Goal: Task Accomplishment & Management: Manage account settings

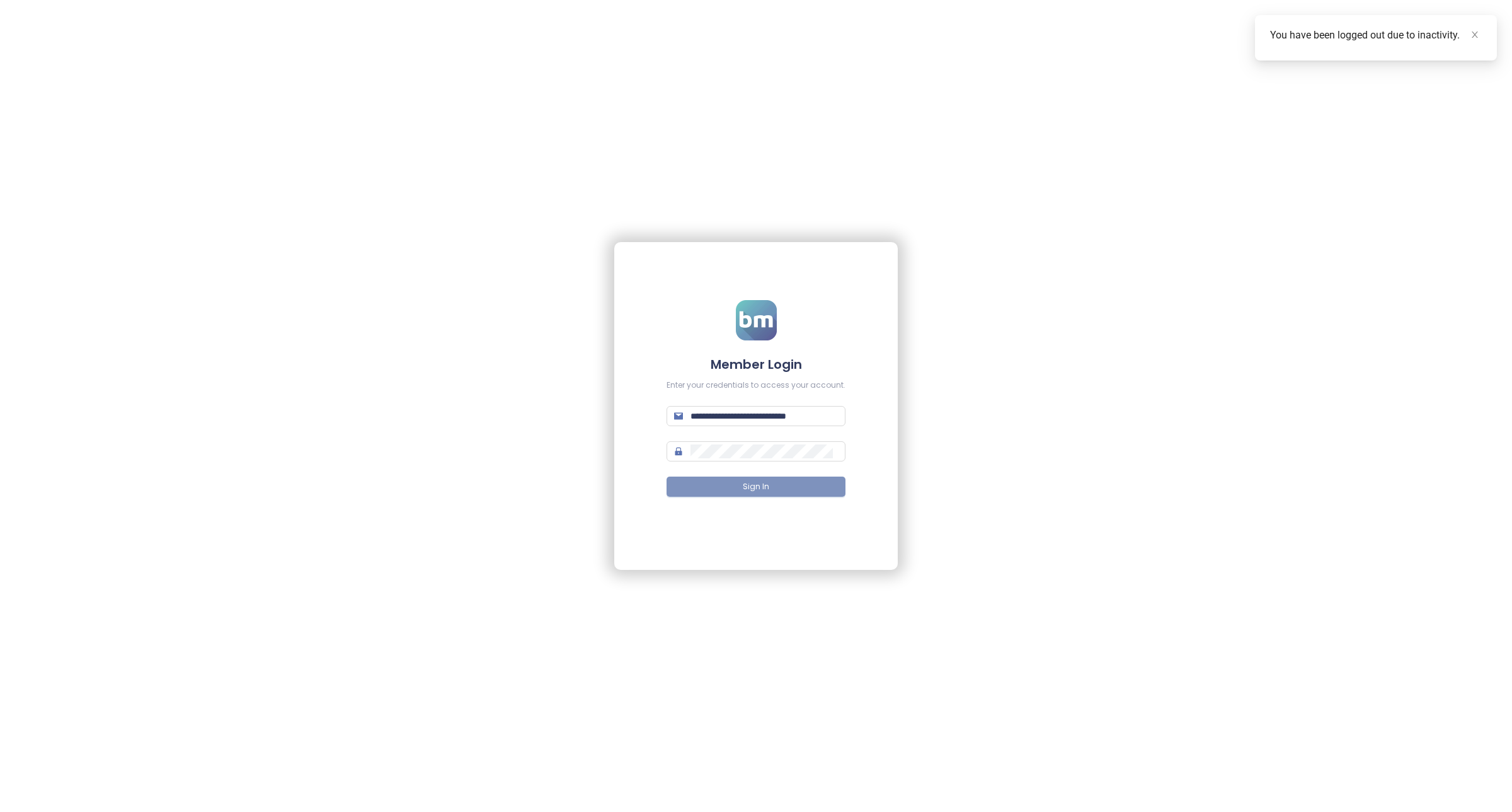
click at [780, 477] on form "**********" at bounding box center [755, 406] width 179 height 213
click at [785, 496] on button "Sign In" at bounding box center [755, 487] width 179 height 20
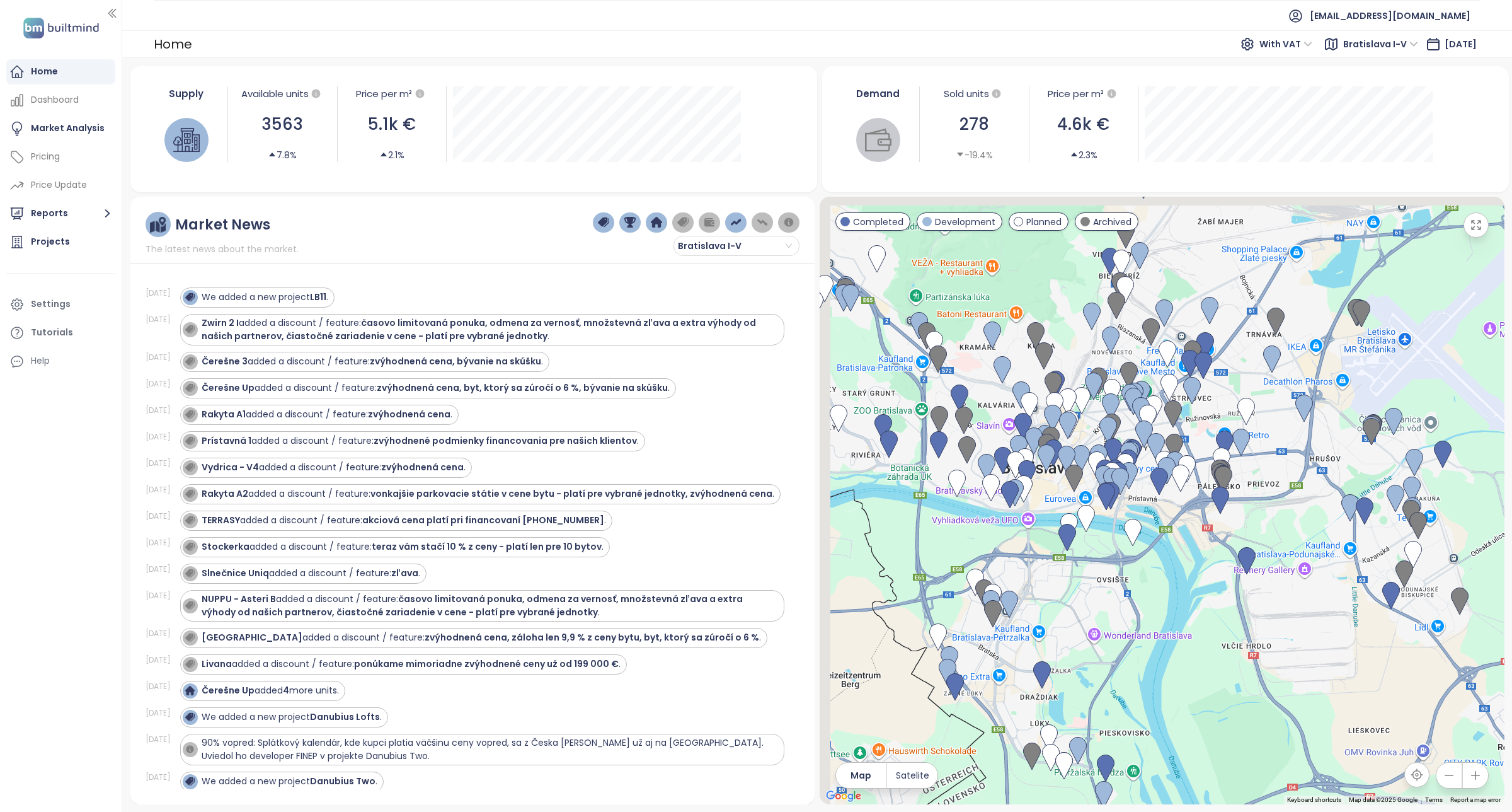
drag, startPoint x: 1074, startPoint y: 557, endPoint x: 1118, endPoint y: 582, distance: 50.6
click at [1007, 496] on div at bounding box center [1161, 500] width 684 height 607
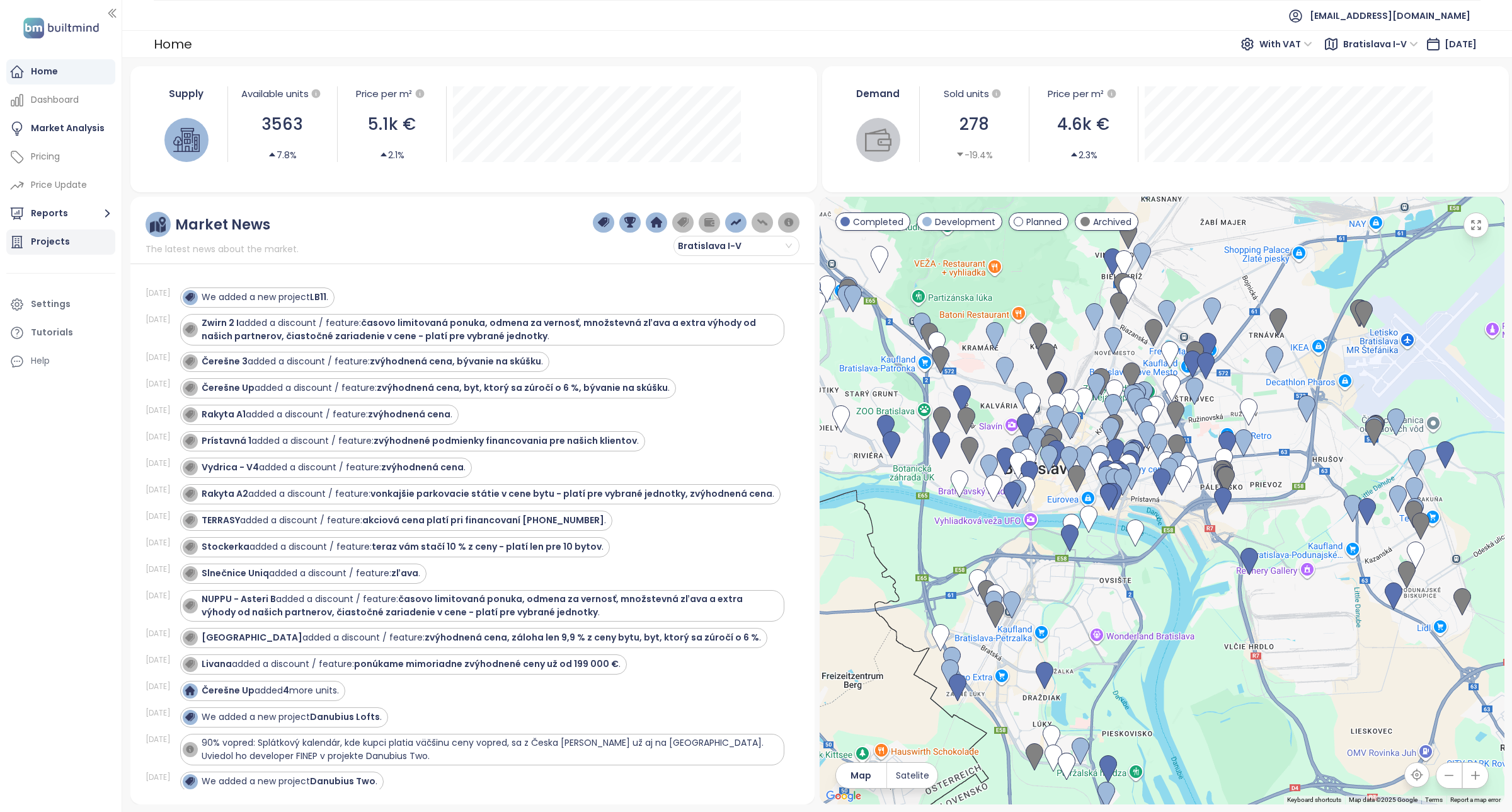
click at [73, 233] on div "Projects" at bounding box center [61, 242] width 109 height 25
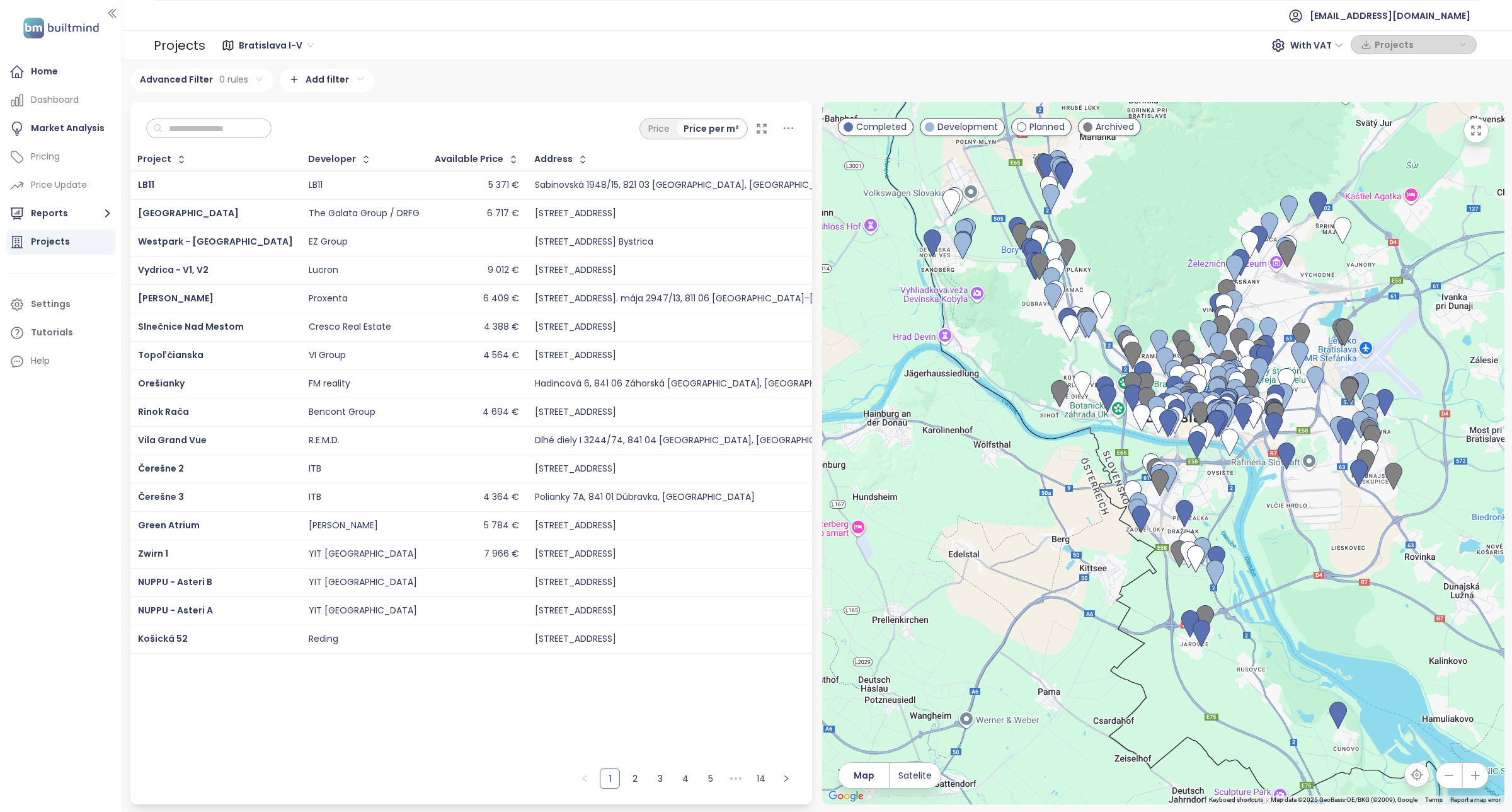
click at [794, 120] on div "Price Price per m²" at bounding box center [472, 126] width 682 height 47
click at [790, 124] on icon at bounding box center [789, 129] width 16 height 16
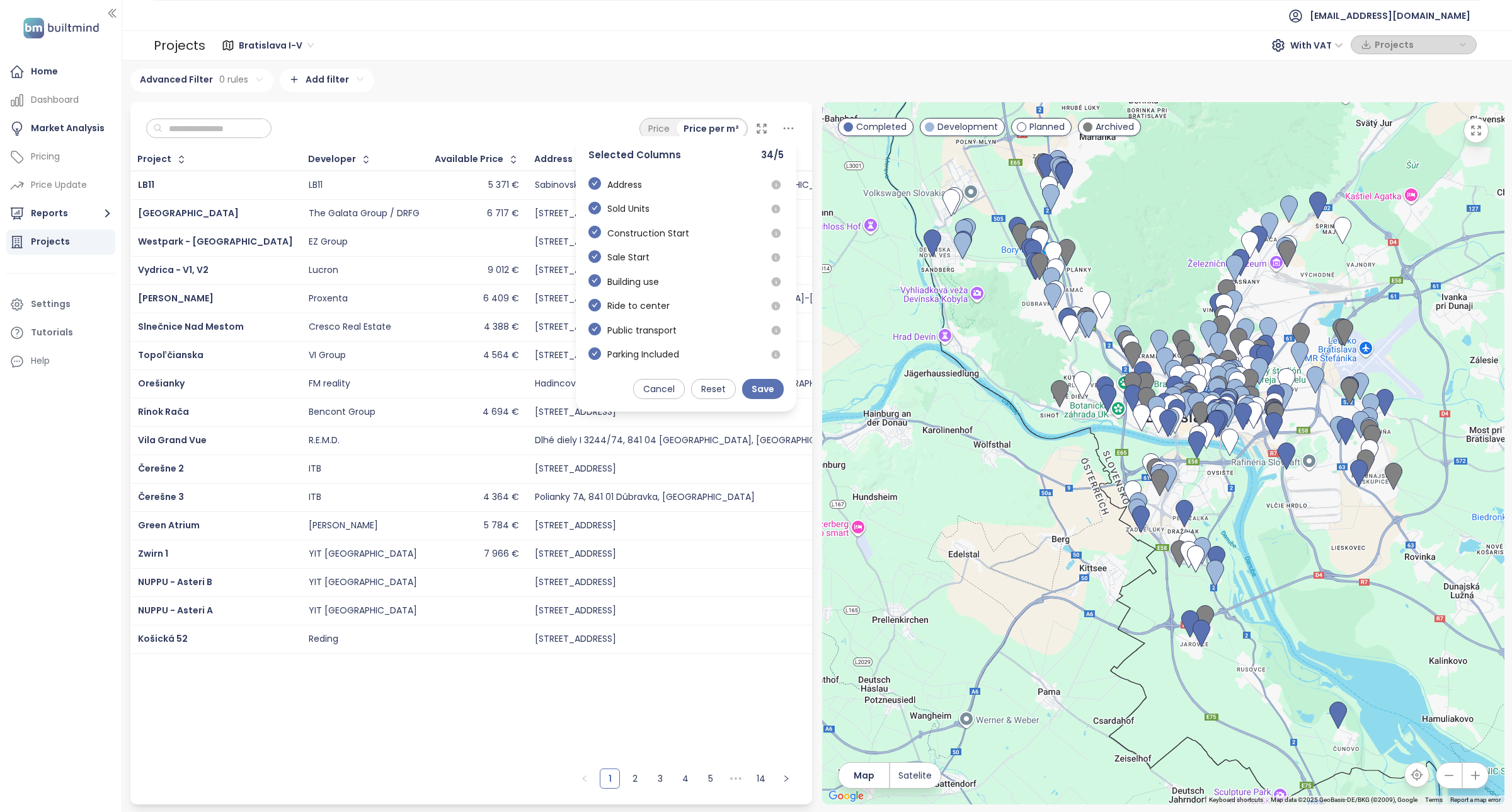
click at [789, 129] on icon at bounding box center [789, 129] width 16 height 16
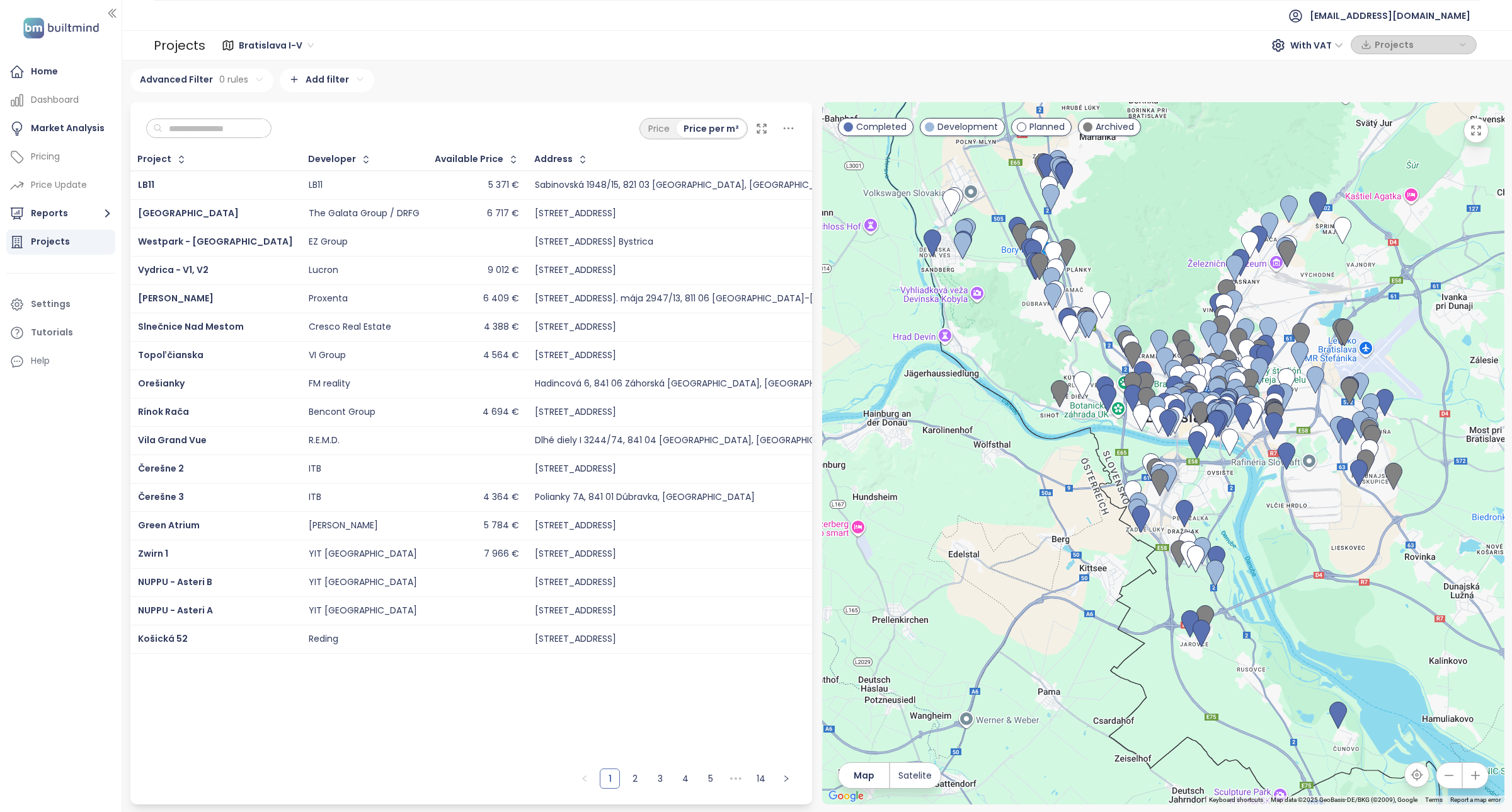
click at [759, 127] on icon at bounding box center [761, 128] width 12 height 12
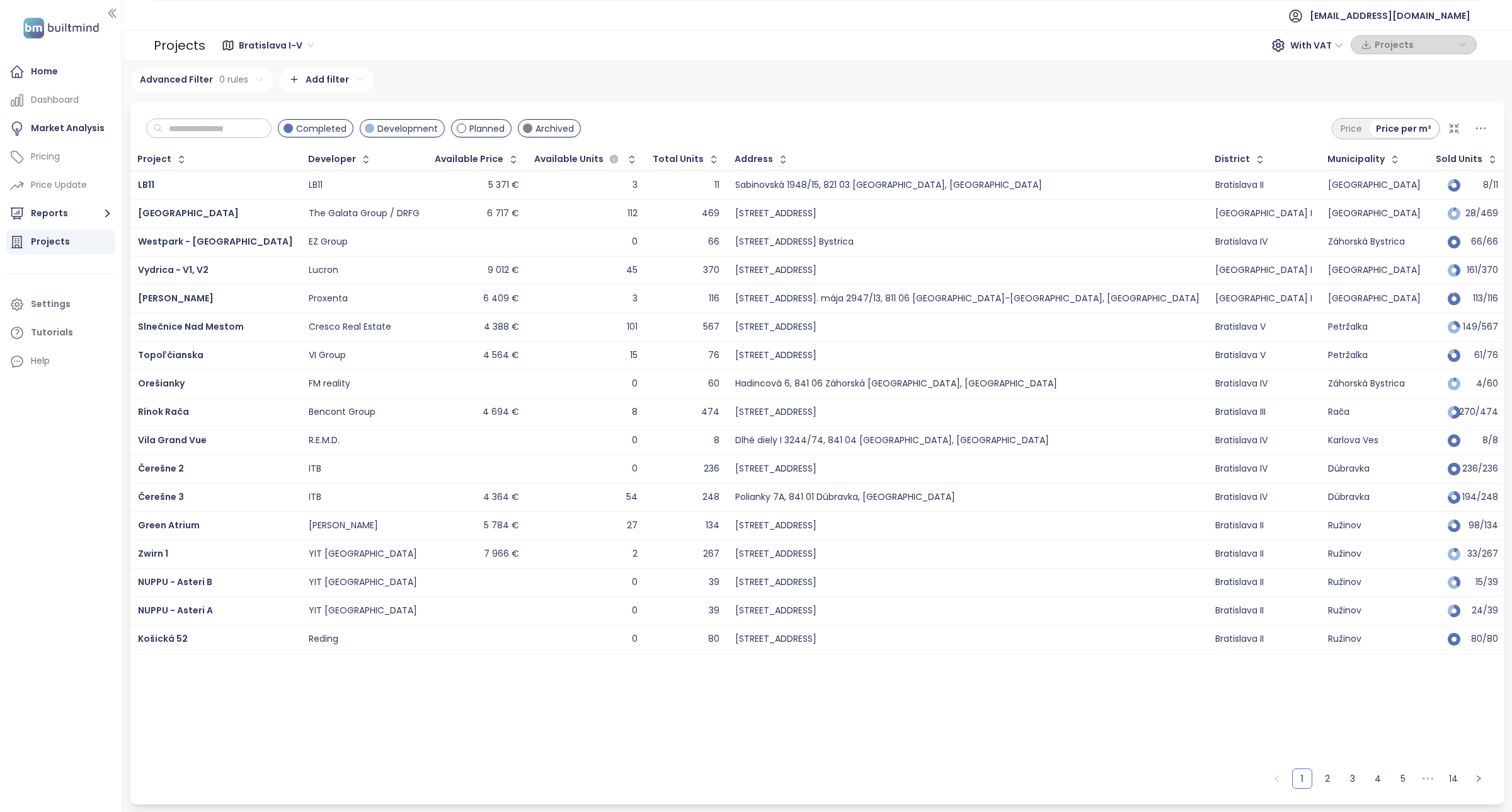
click at [1007, 44] on span "Projects" at bounding box center [1415, 45] width 81 height 19
click at [1007, 51] on icon "button" at bounding box center [1366, 45] width 11 height 19
click at [1007, 46] on span "Projects" at bounding box center [1415, 45] width 81 height 19
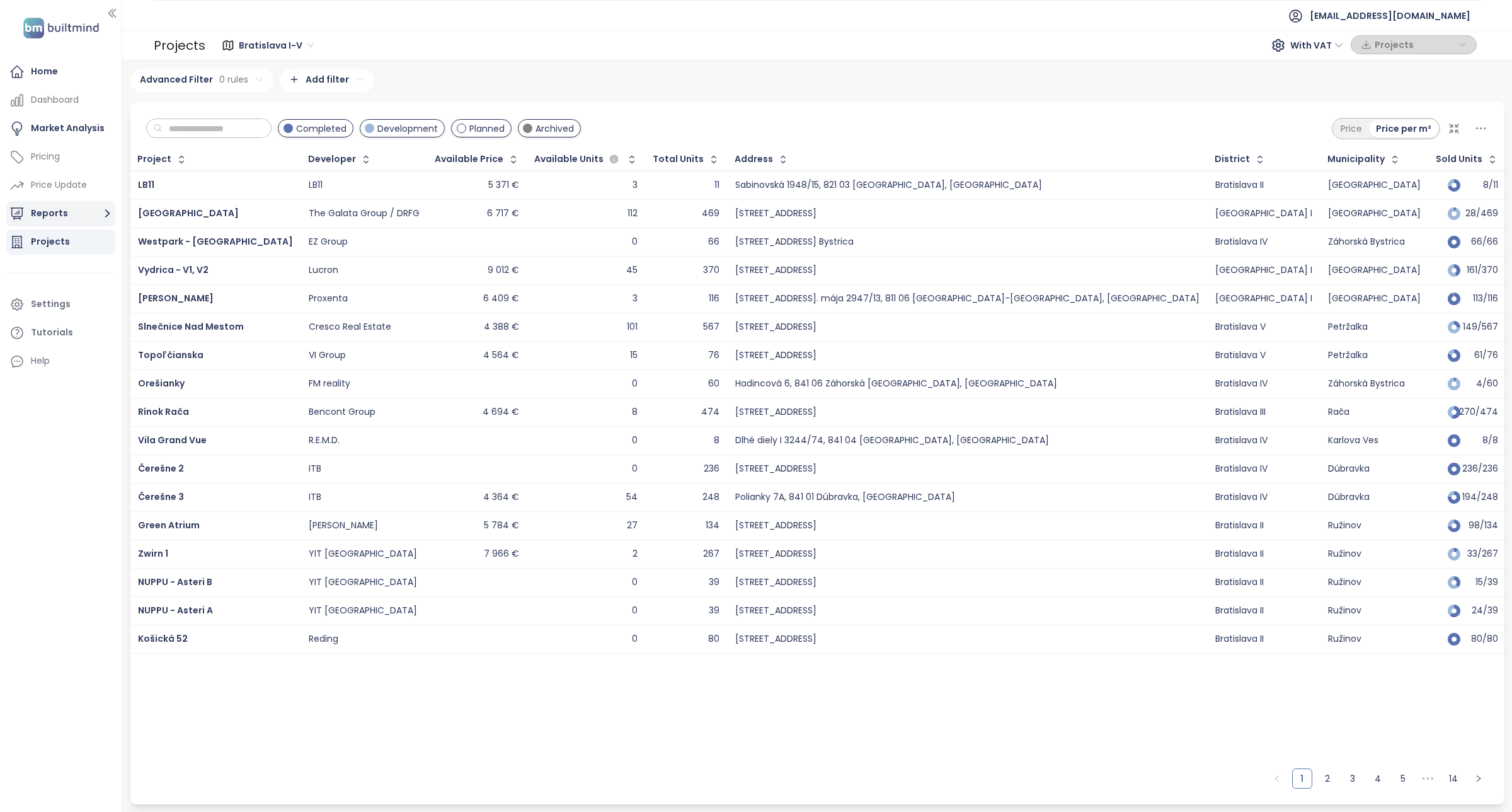
click at [91, 214] on button "Reports" at bounding box center [61, 213] width 109 height 25
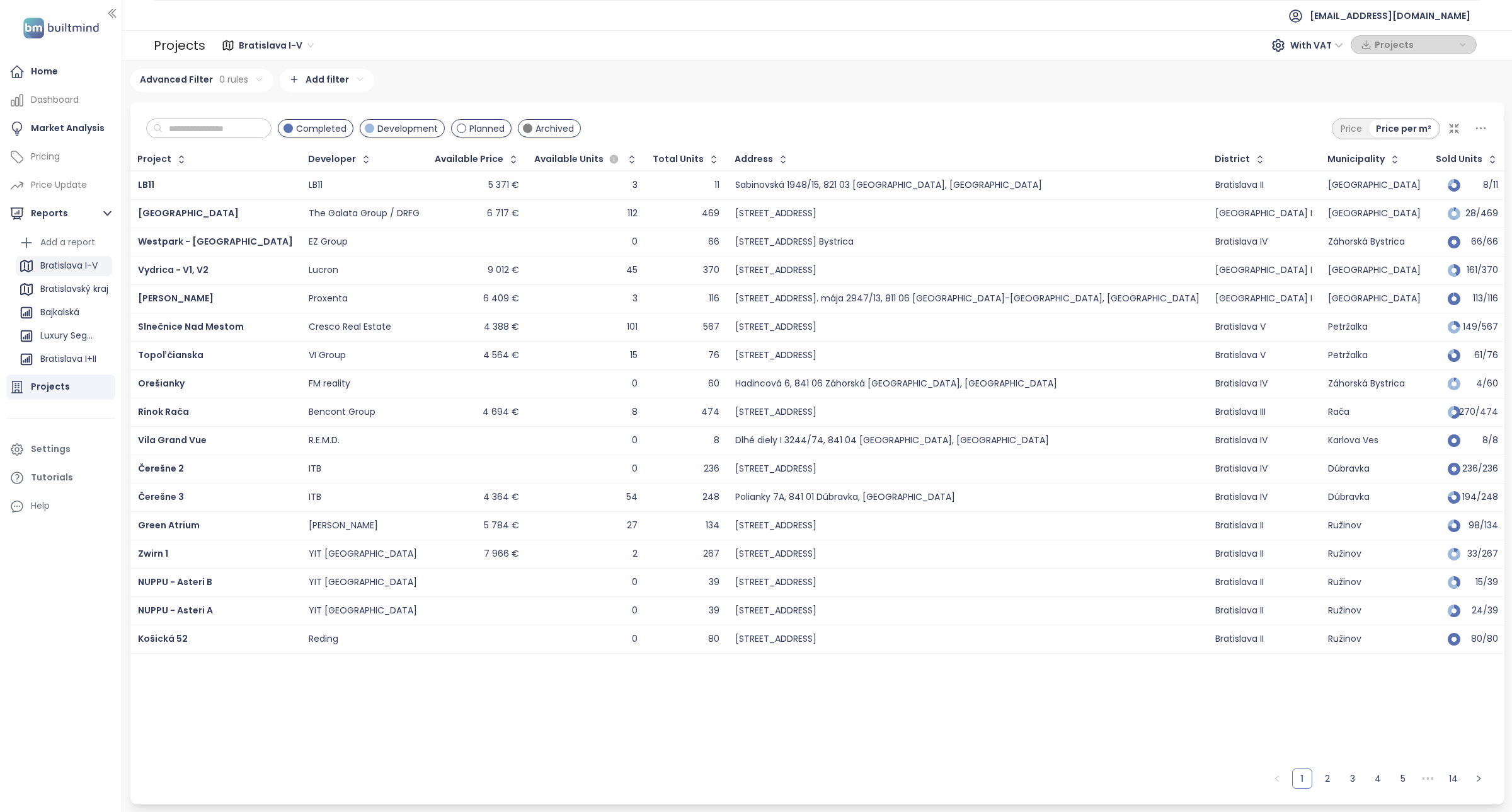
click at [74, 271] on div "Bratislava I-V" at bounding box center [69, 266] width 57 height 16
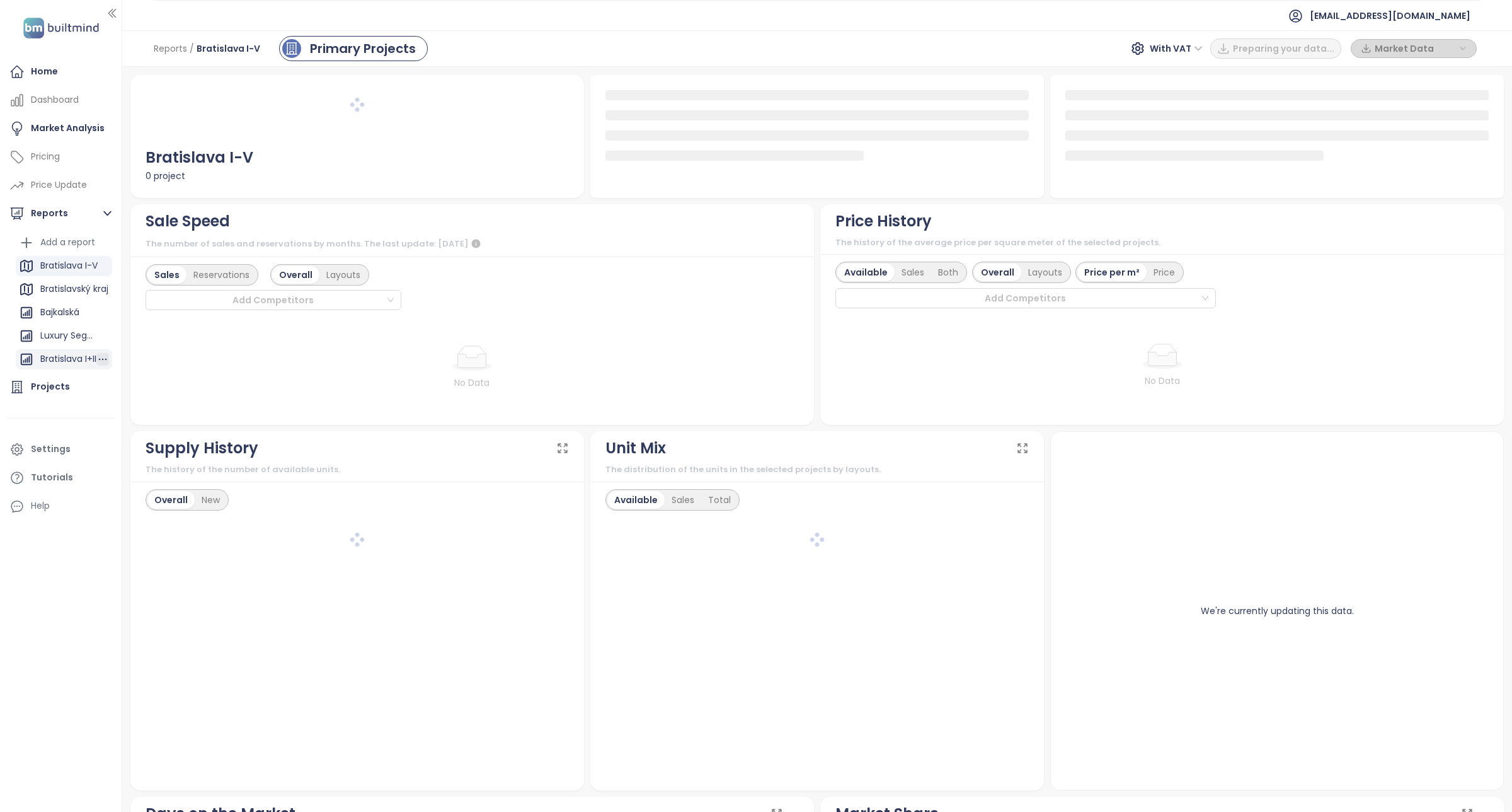
click at [96, 361] on icon "button" at bounding box center [102, 359] width 12 height 12
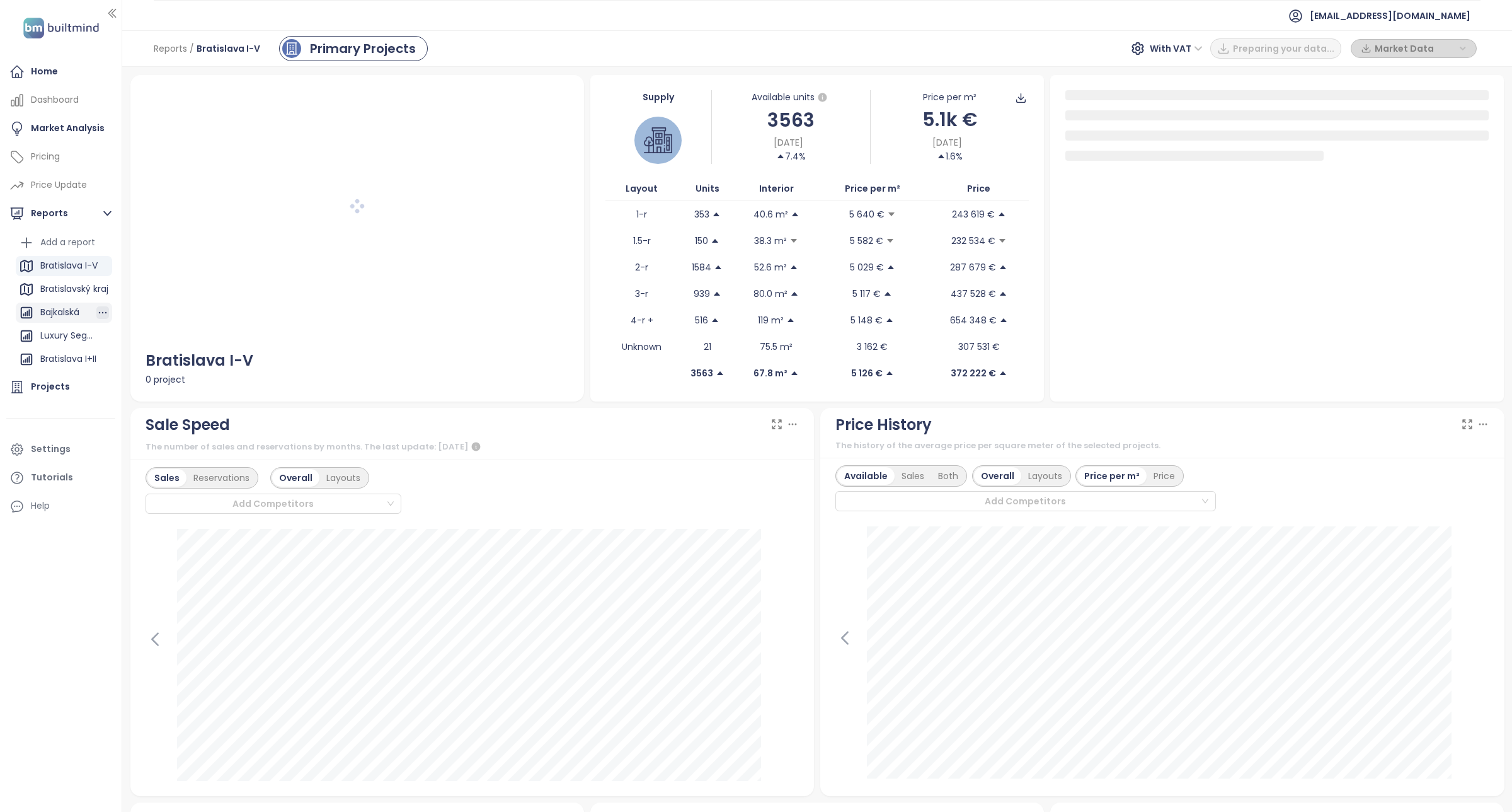
click at [96, 316] on icon "button" at bounding box center [102, 312] width 12 height 12
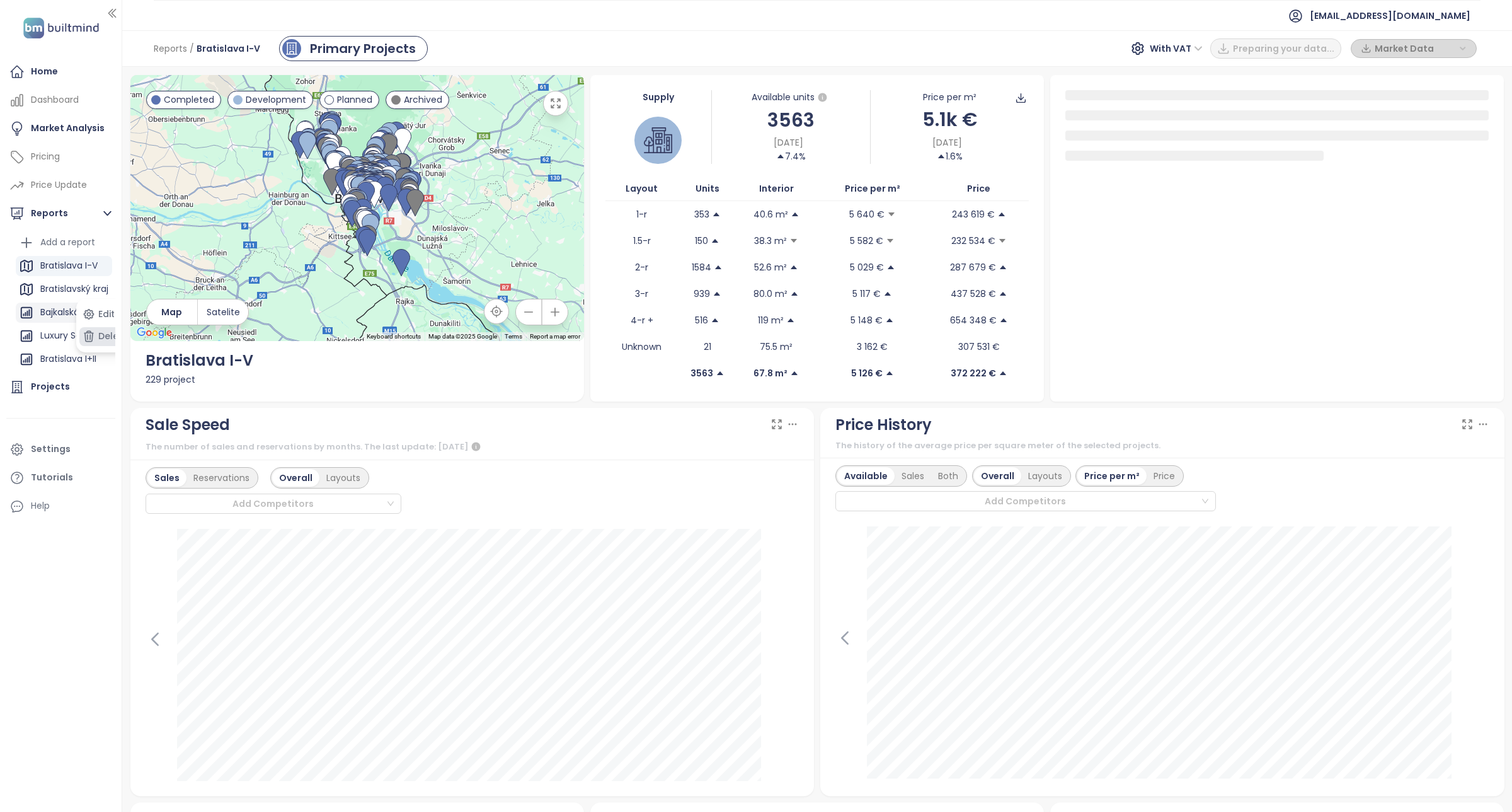
click at [104, 336] on button "Delete" at bounding box center [105, 337] width 52 height 19
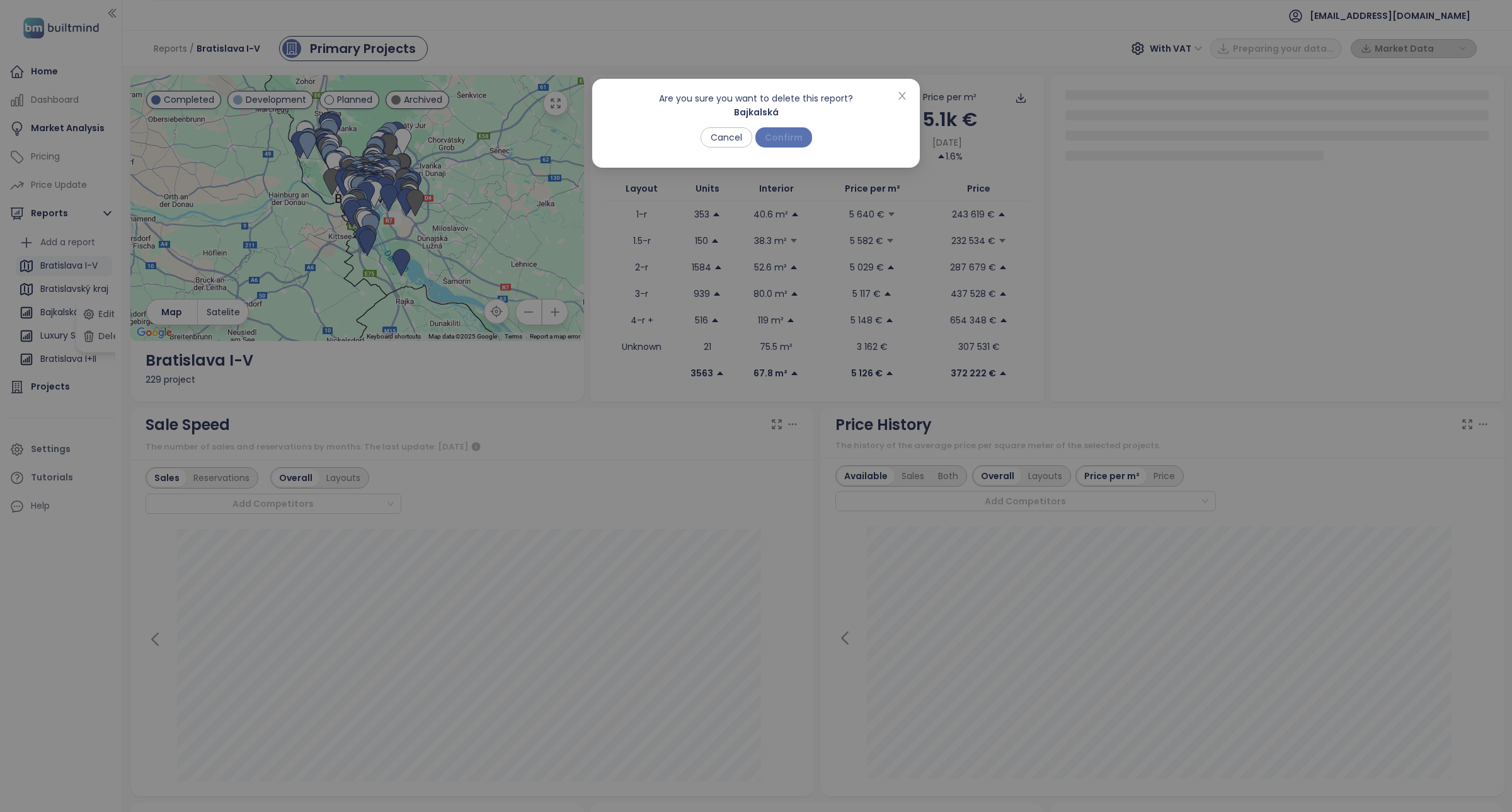
click at [795, 133] on span "Confirm" at bounding box center [784, 137] width 38 height 14
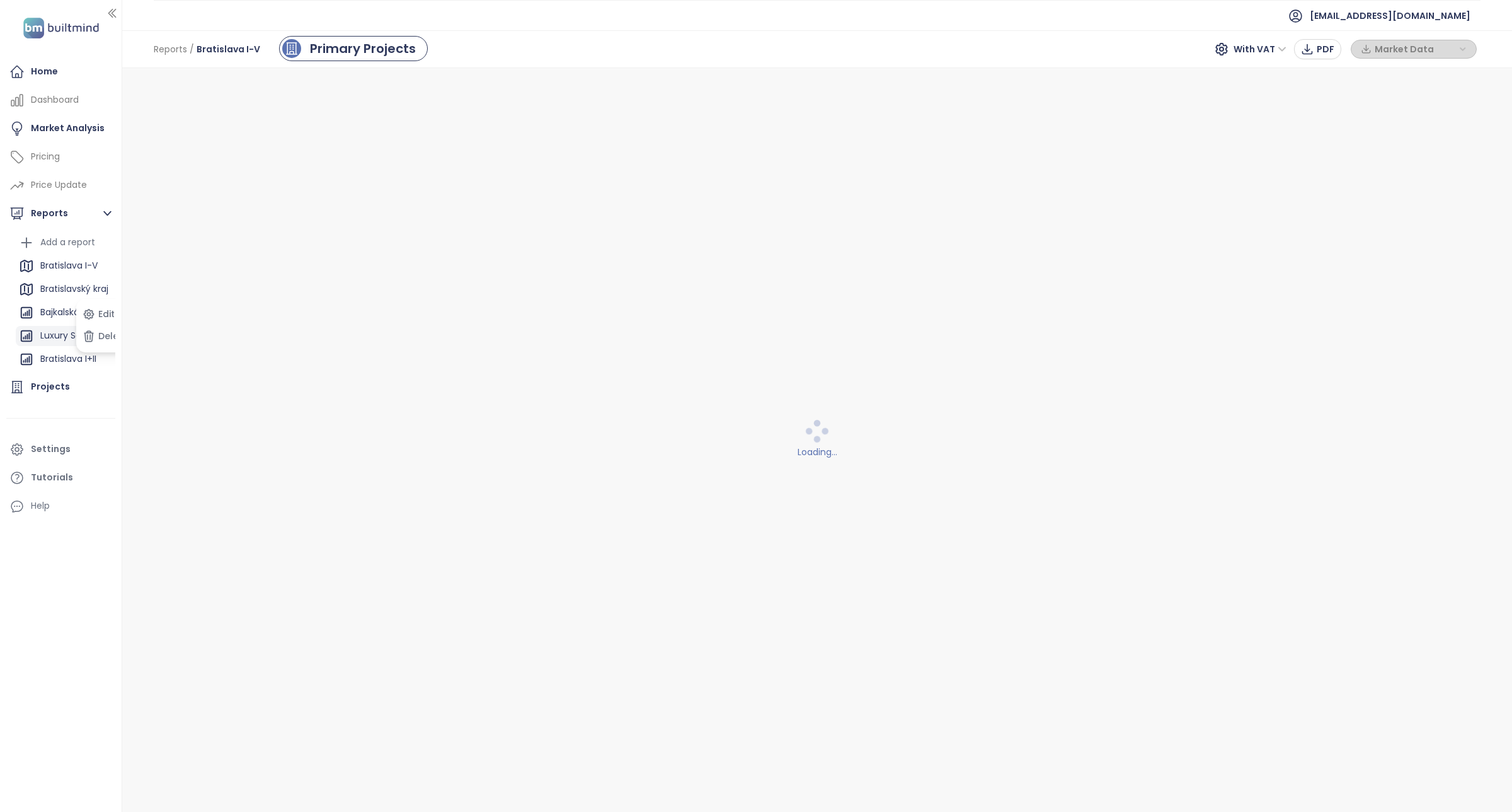
click at [54, 333] on div "Luxury Segment" at bounding box center [68, 335] width 56 height 16
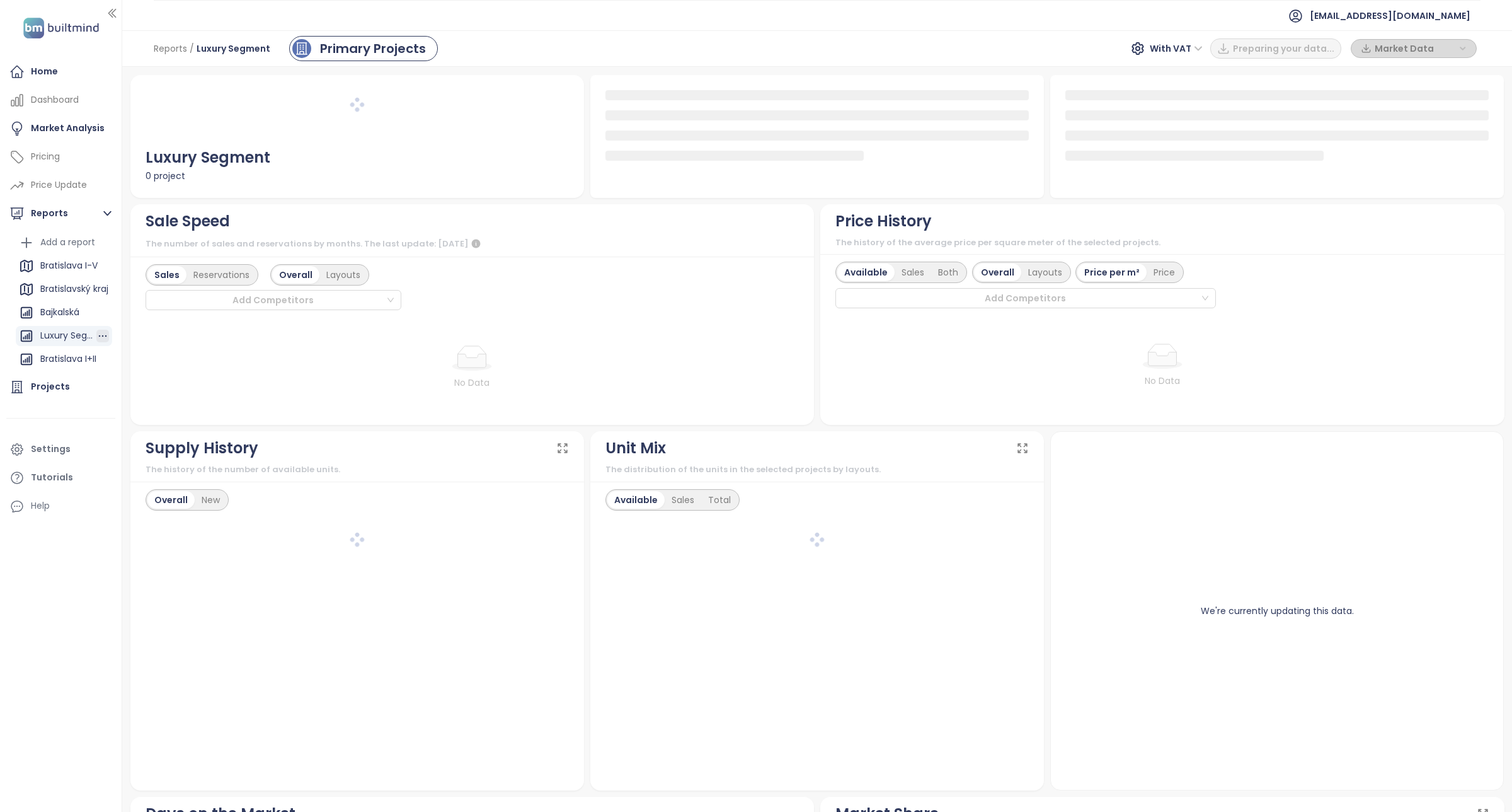
click at [96, 336] on icon "button" at bounding box center [102, 335] width 12 height 12
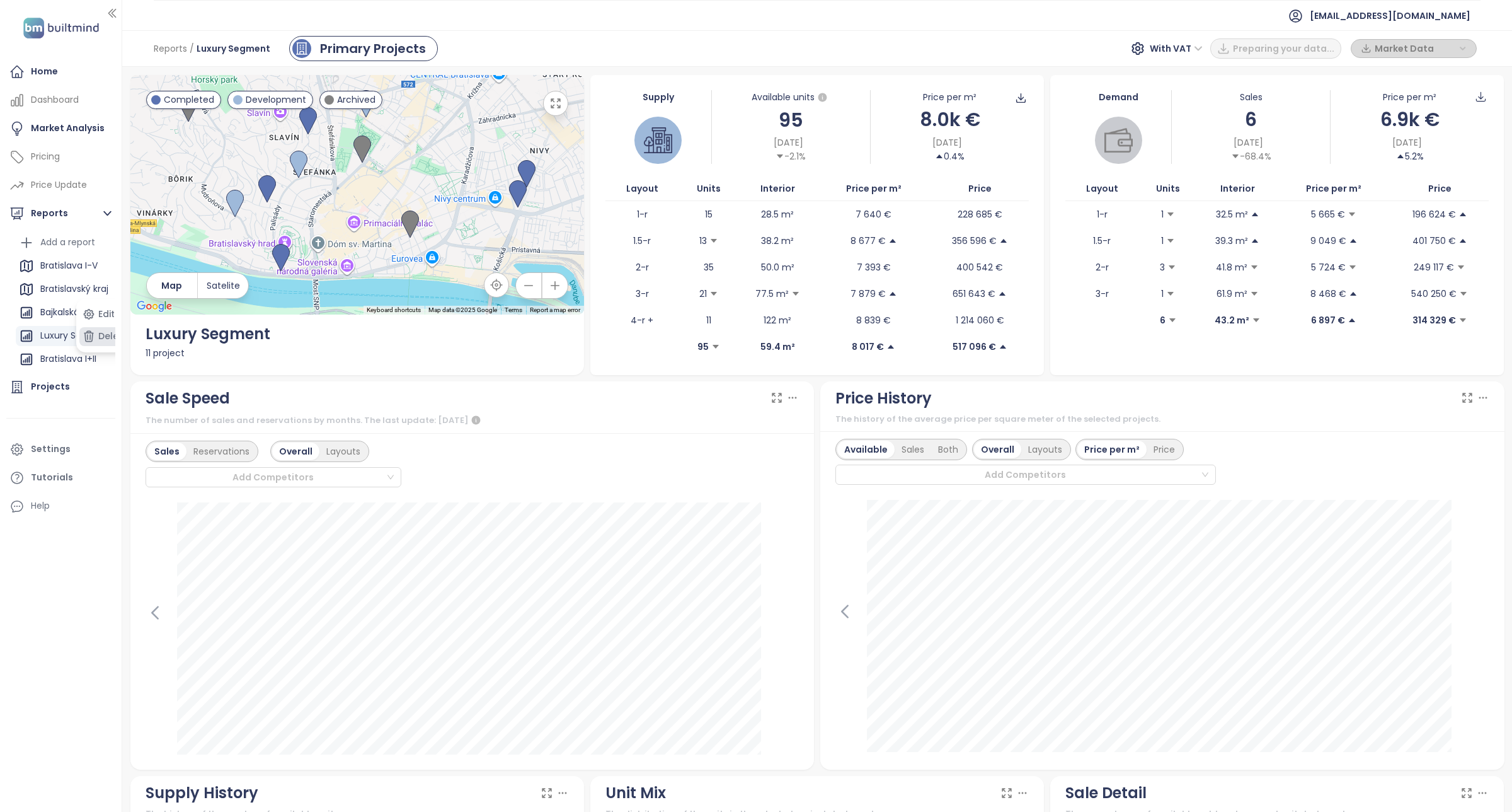
click at [107, 338] on button "Delete" at bounding box center [105, 337] width 52 height 19
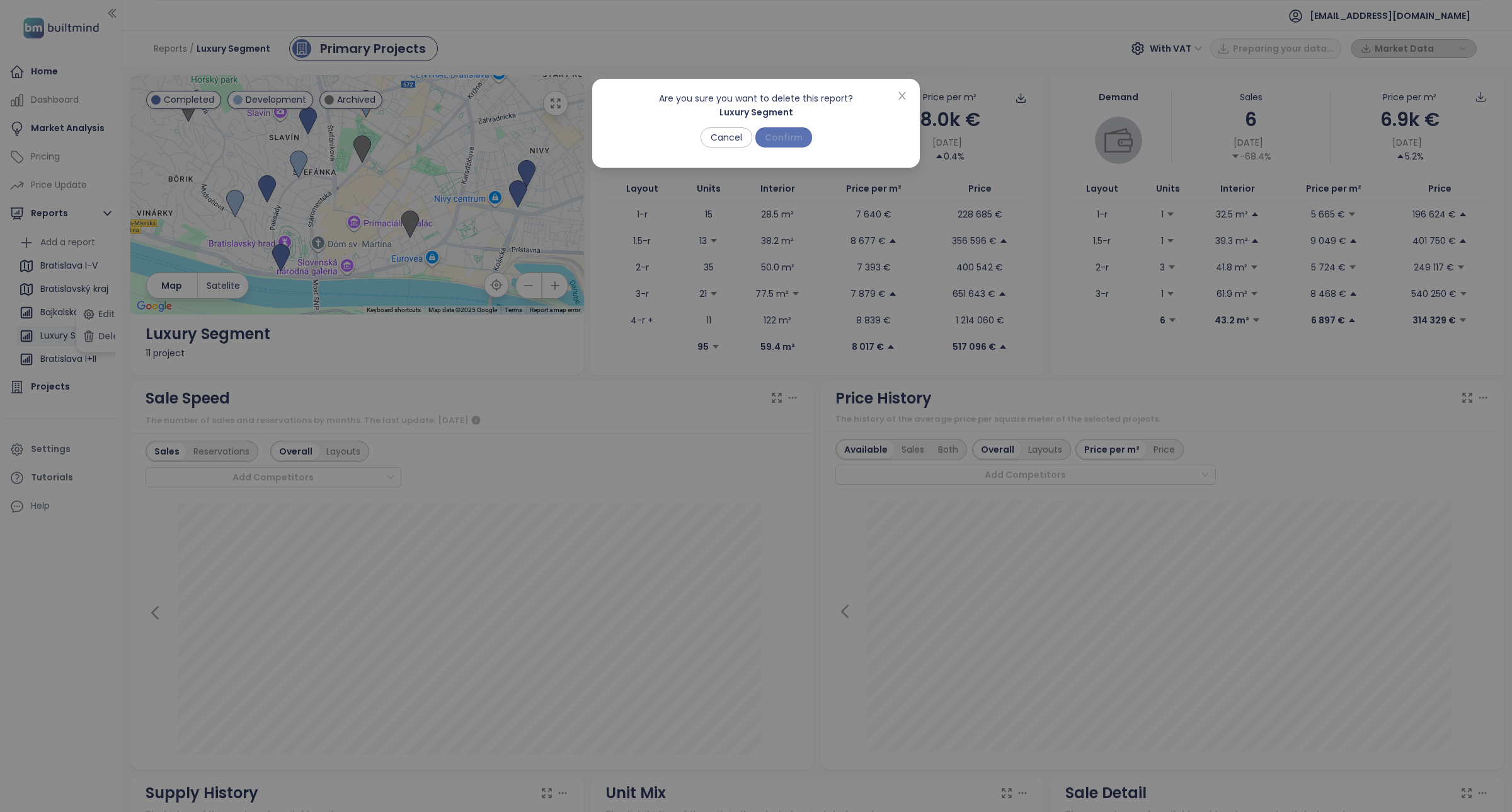
click at [786, 131] on span "Confirm" at bounding box center [784, 137] width 38 height 14
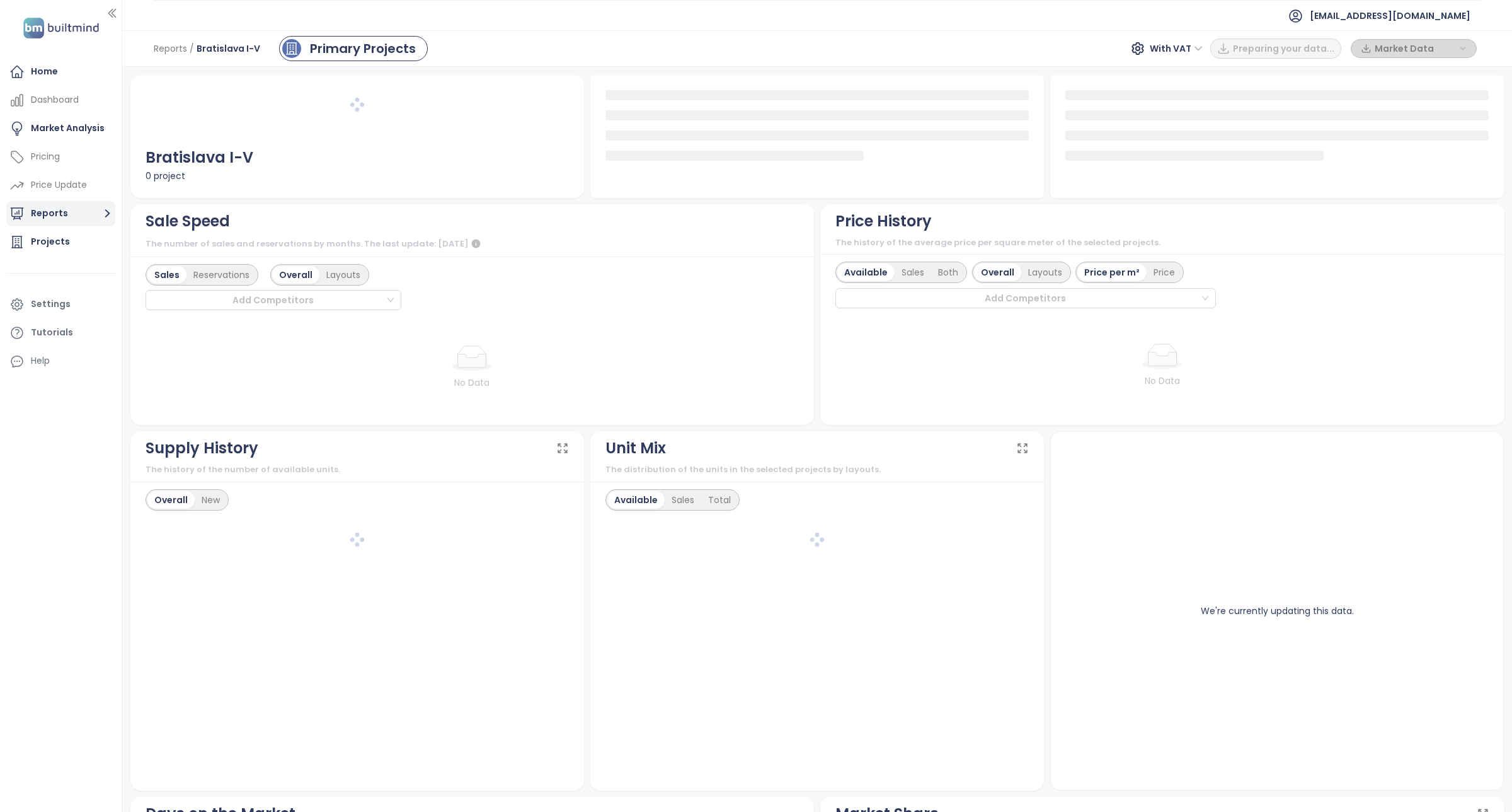
click at [109, 212] on icon "button" at bounding box center [107, 213] width 16 height 16
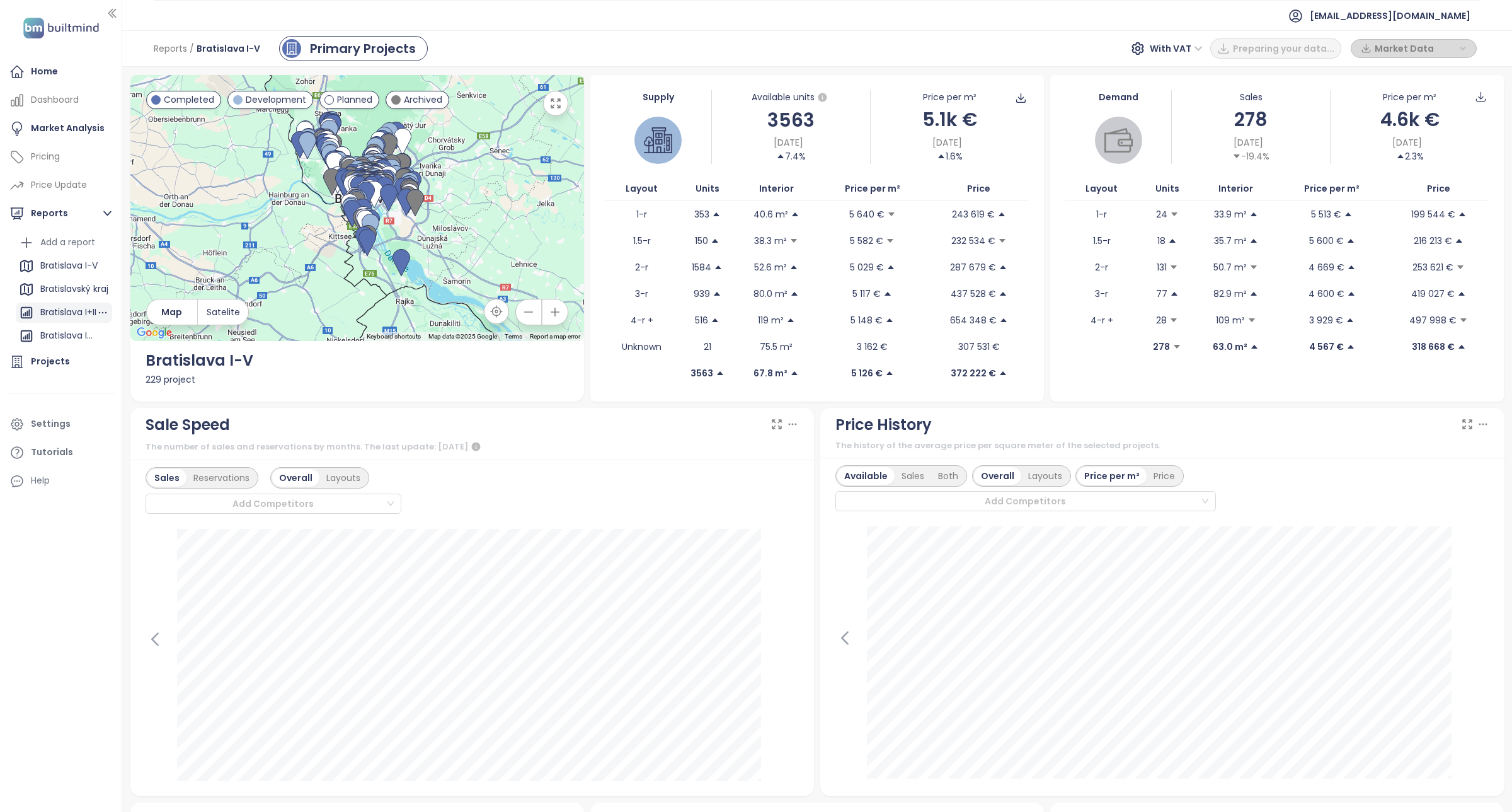
click at [85, 314] on div "Bratislava I+II" at bounding box center [68, 313] width 56 height 16
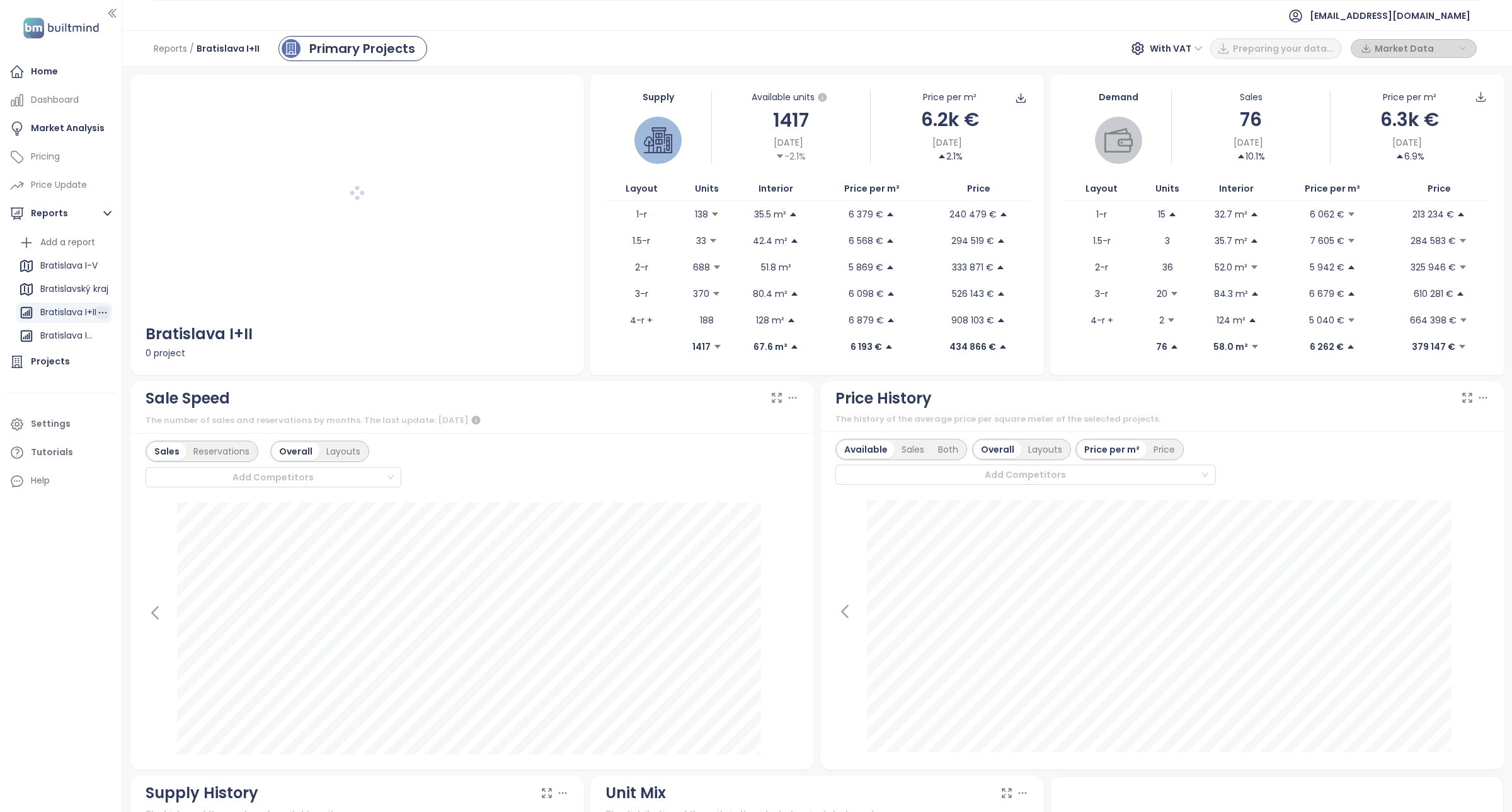
click at [103, 316] on icon "button" at bounding box center [102, 312] width 12 height 12
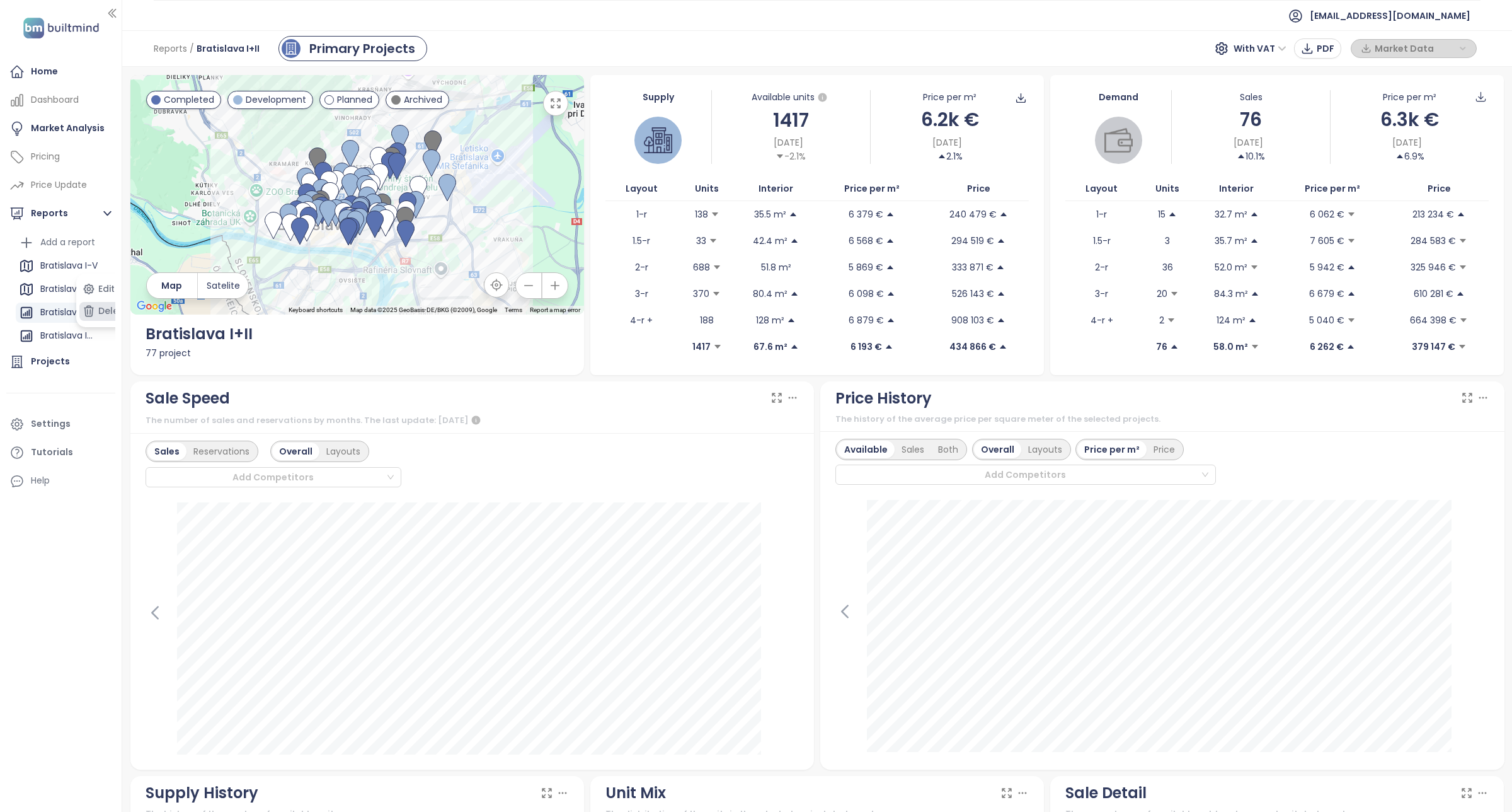
click at [109, 314] on button "Delete" at bounding box center [105, 311] width 52 height 19
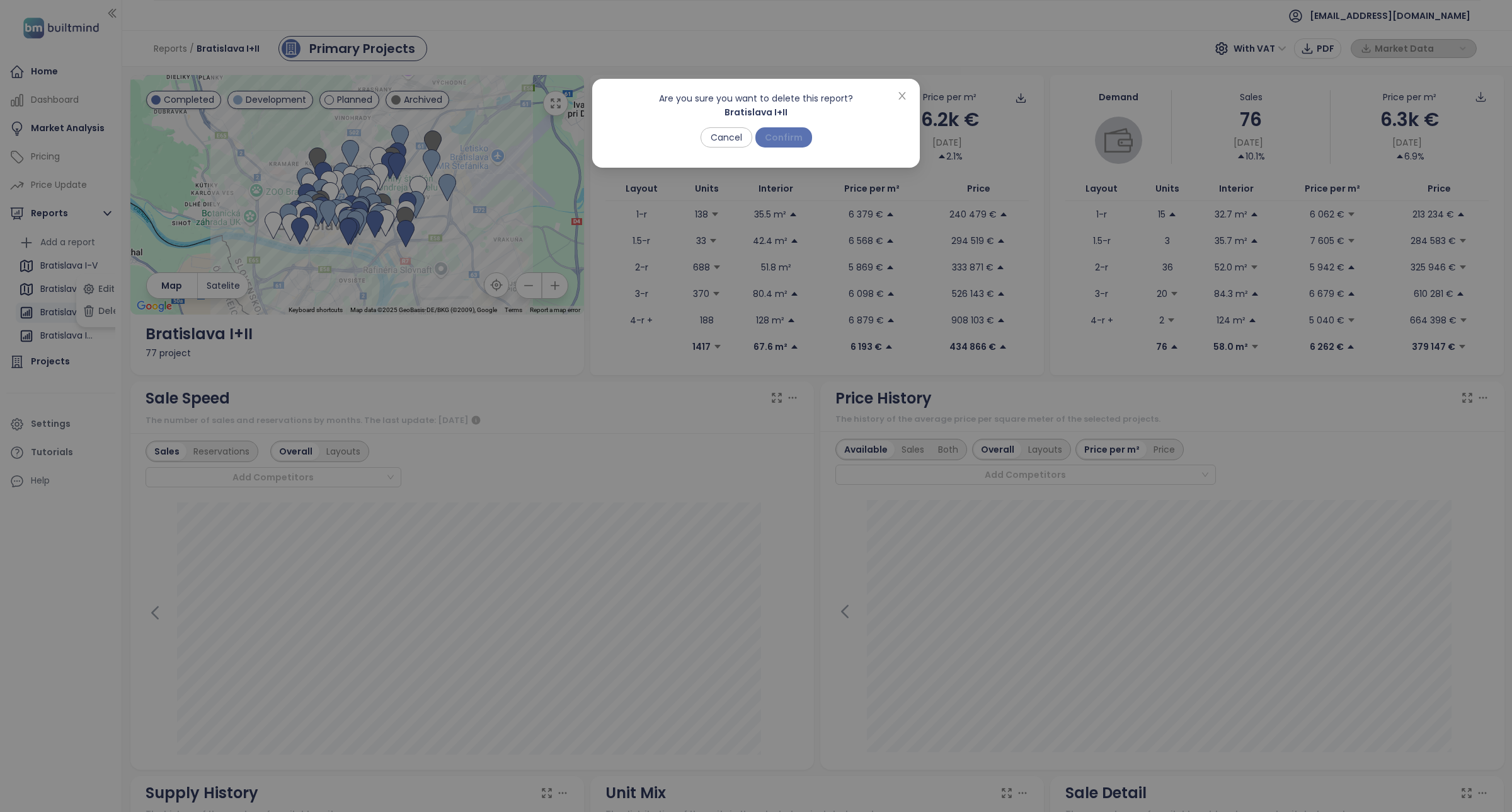
click at [795, 137] on span "Confirm" at bounding box center [784, 137] width 38 height 14
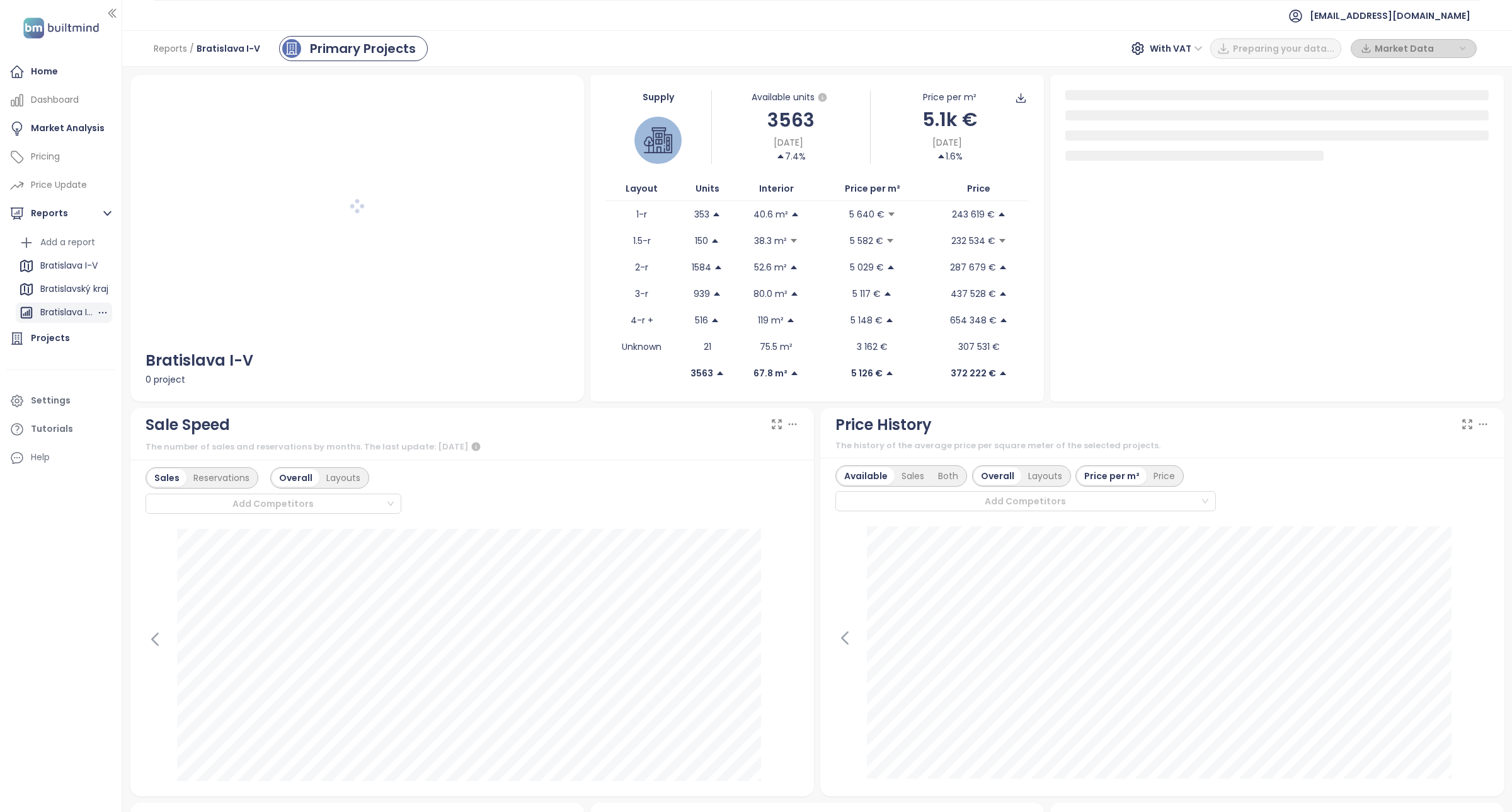
click at [76, 312] on div "Bratislava I-V" at bounding box center [68, 313] width 56 height 16
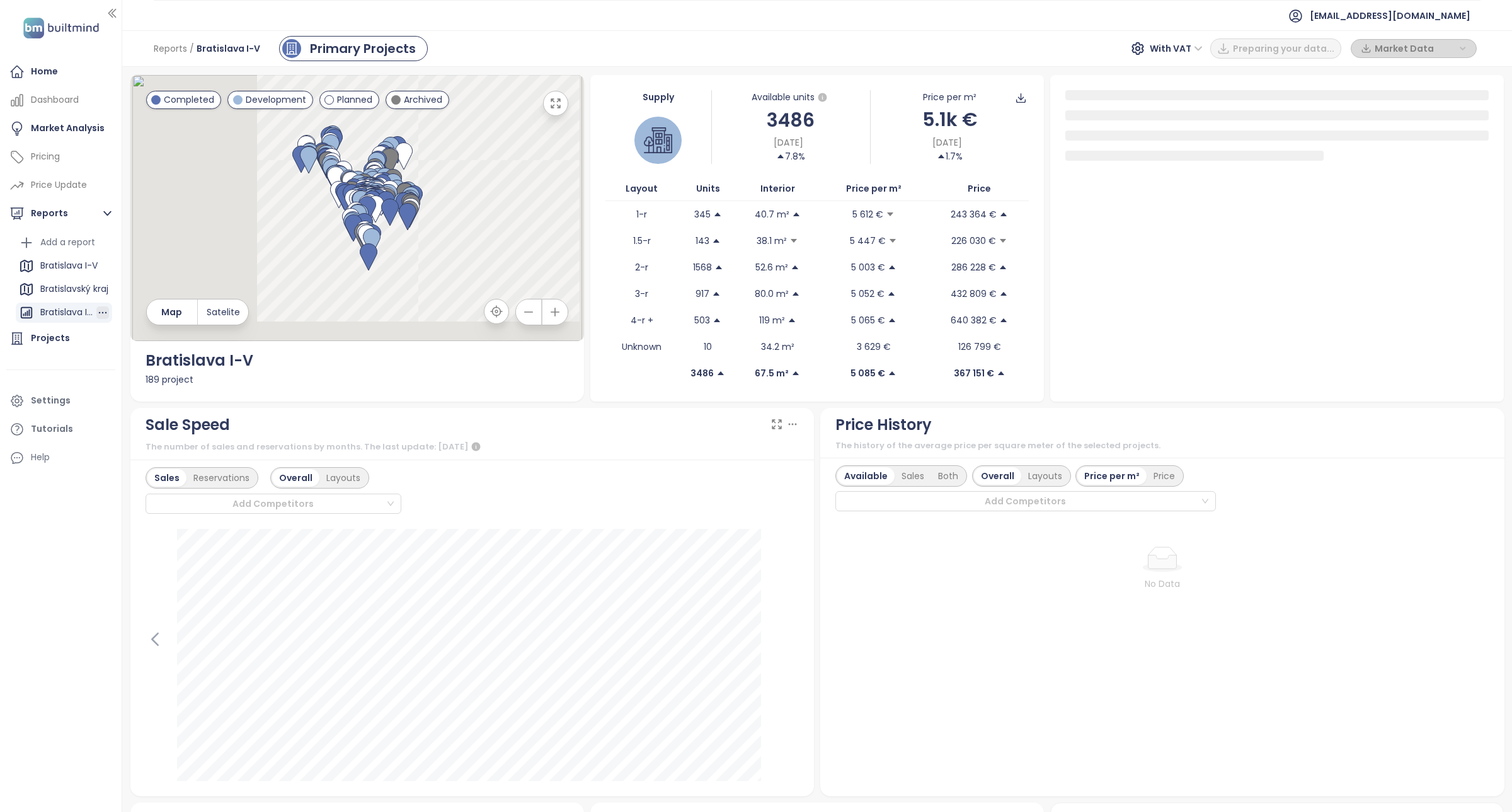
click at [102, 314] on icon "button" at bounding box center [102, 312] width 12 height 12
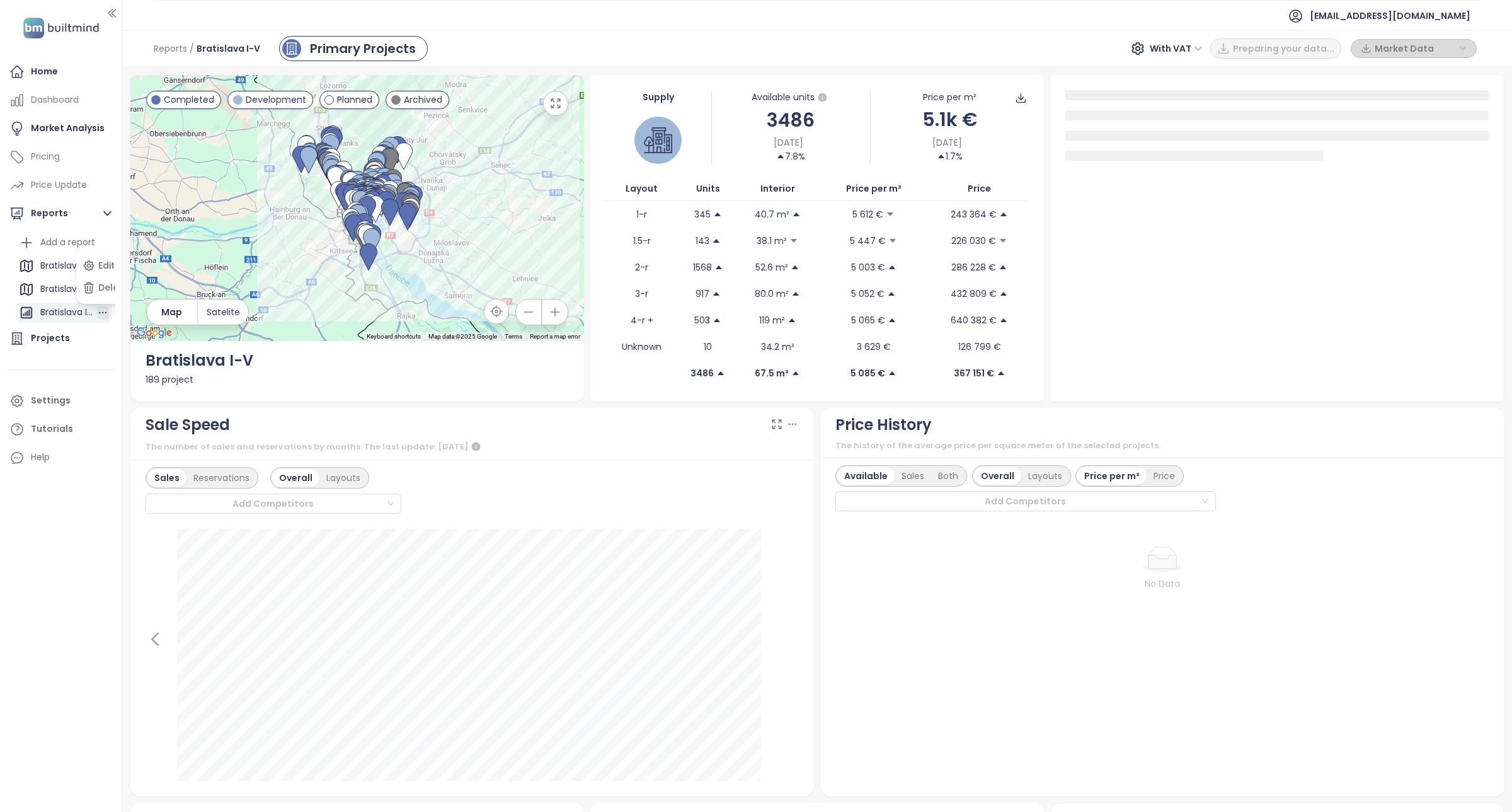
click at [102, 314] on icon "button" at bounding box center [102, 312] width 12 height 12
click at [65, 268] on div "Bratislava I-V" at bounding box center [69, 266] width 57 height 16
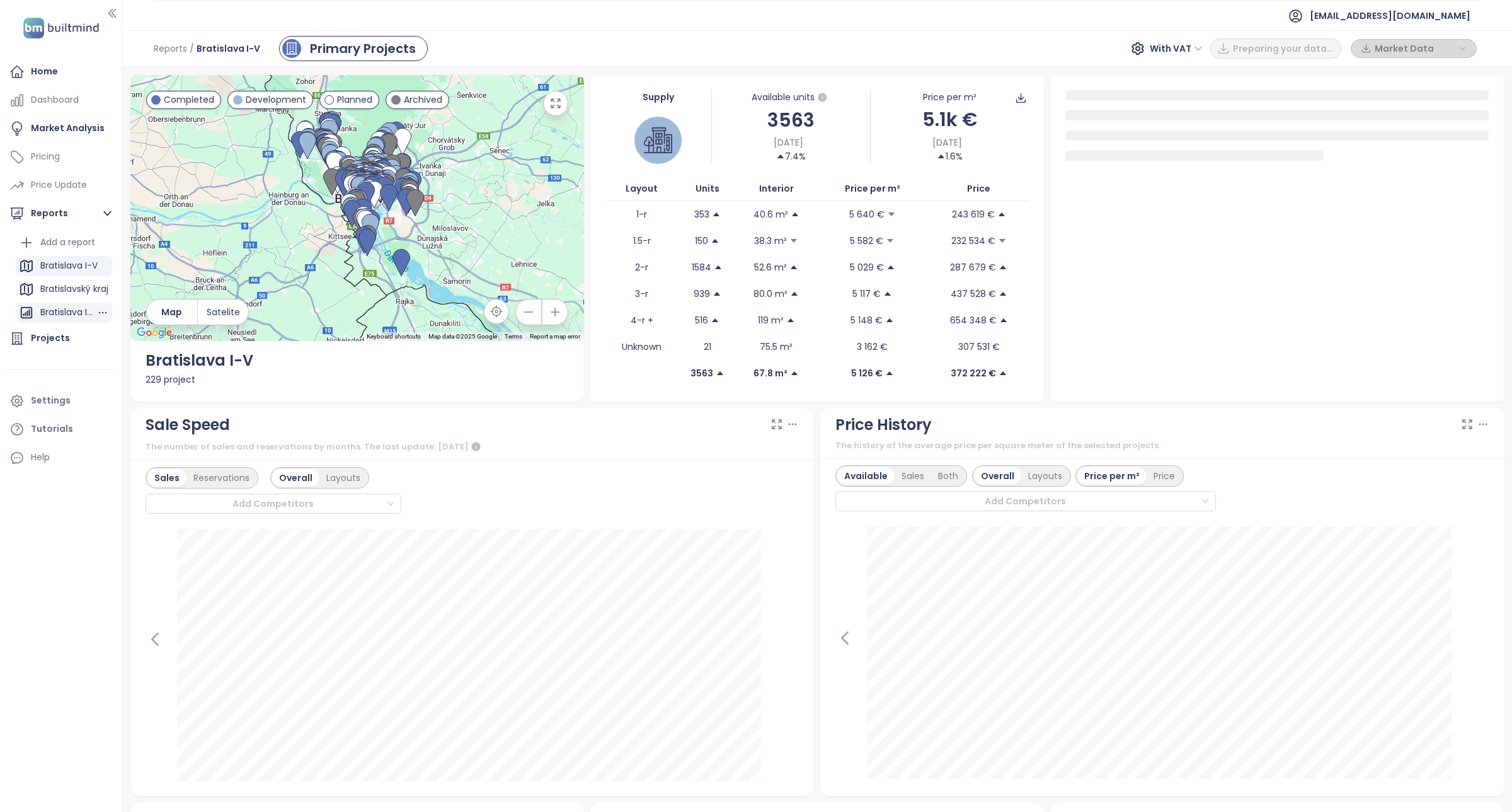
click at [73, 313] on div "Bratislava I-V" at bounding box center [68, 313] width 56 height 16
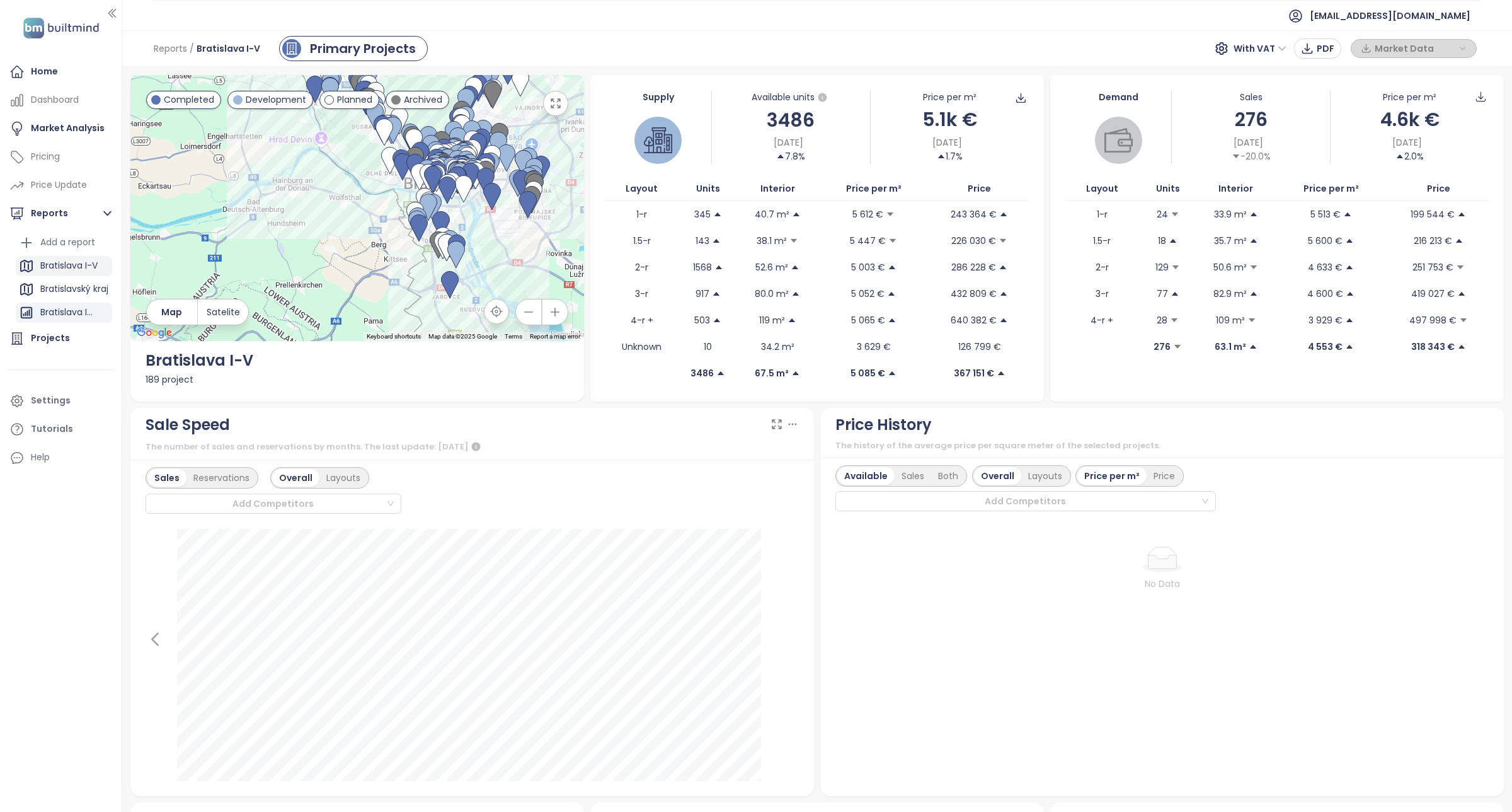
click at [57, 267] on div "Bratislava I-V" at bounding box center [69, 266] width 57 height 16
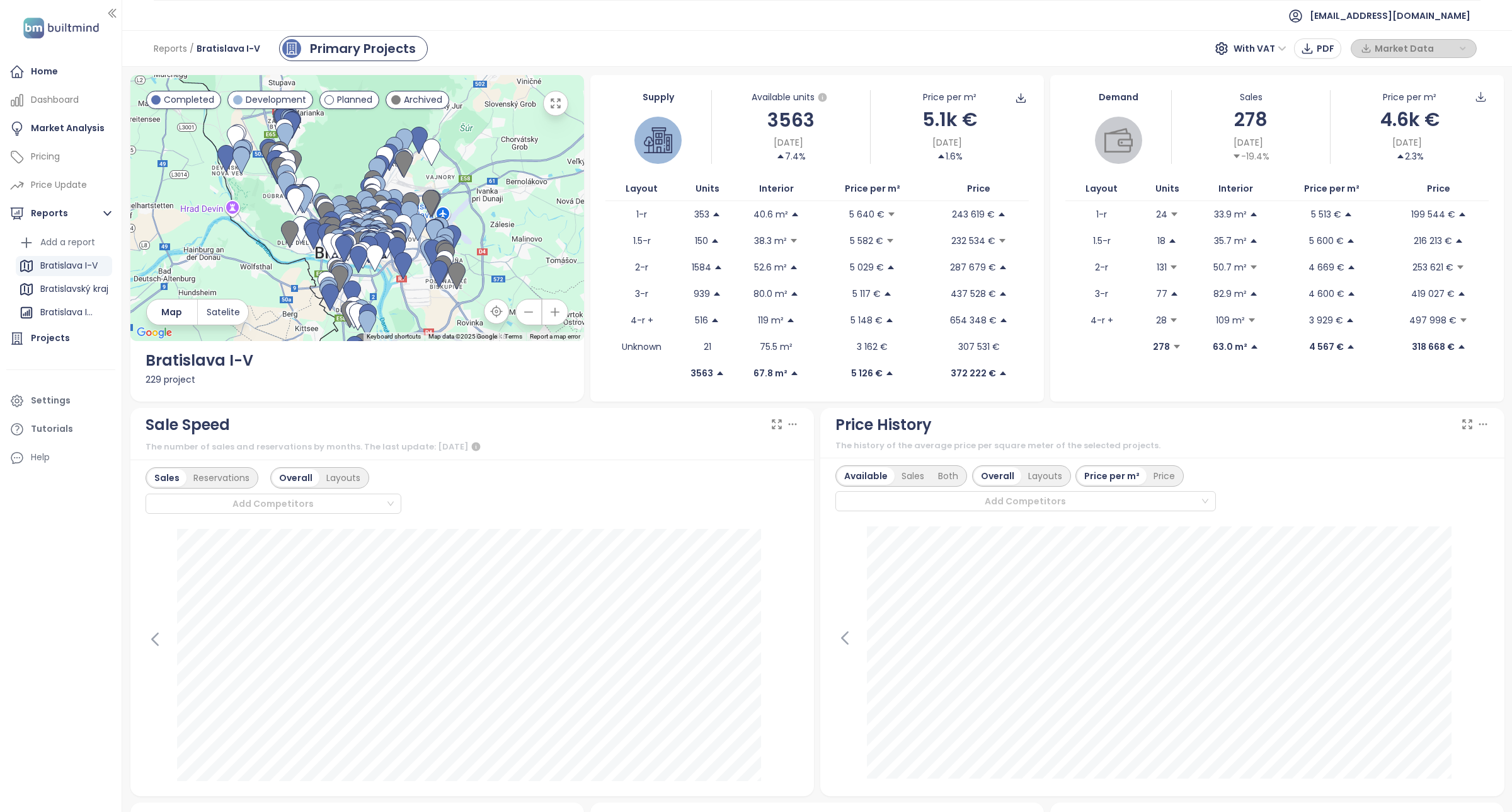
drag, startPoint x: 477, startPoint y: 226, endPoint x: 480, endPoint y: 317, distance: 91.0
click at [480, 317] on div "← Move left → Move right ↑ Move up ↓ Move down + Zoom in - Zoom out Home Jump l…" at bounding box center [357, 208] width 454 height 266
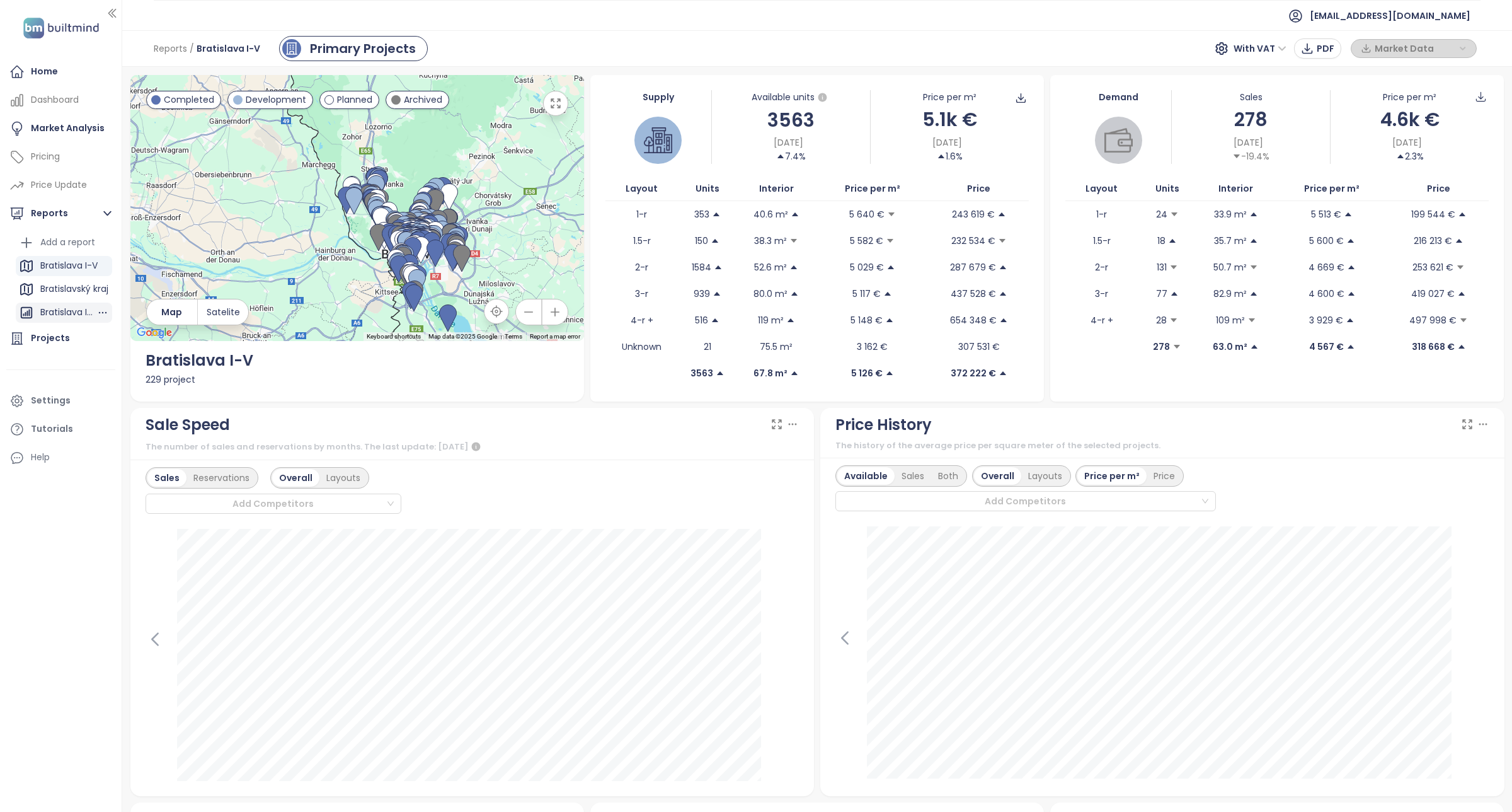
click at [71, 309] on div "Bratislava I-V" at bounding box center [68, 313] width 56 height 16
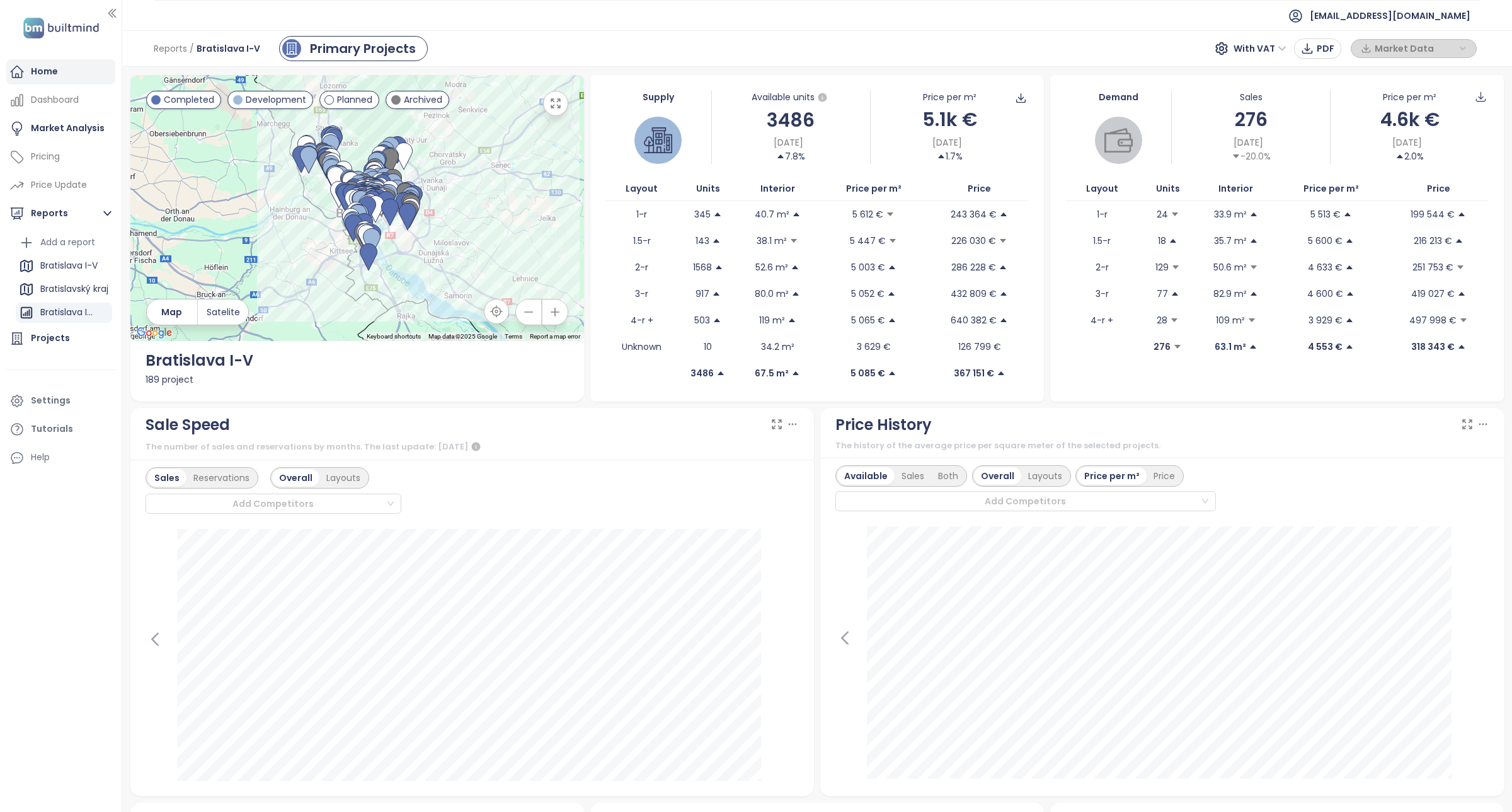
click at [53, 77] on div "Home" at bounding box center [44, 72] width 27 height 16
